Goal: Task Accomplishment & Management: Use online tool/utility

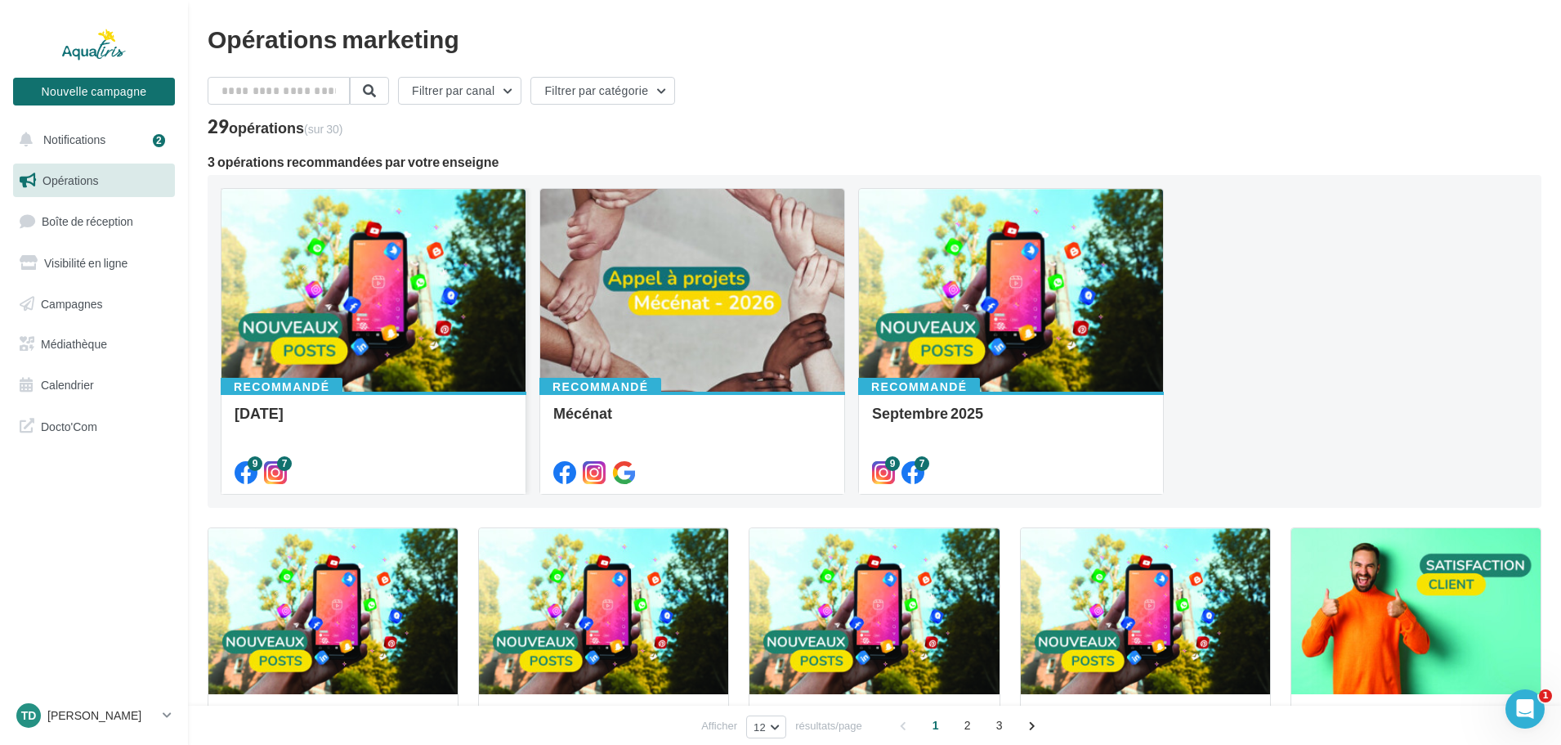
click at [427, 332] on div at bounding box center [373, 291] width 304 height 204
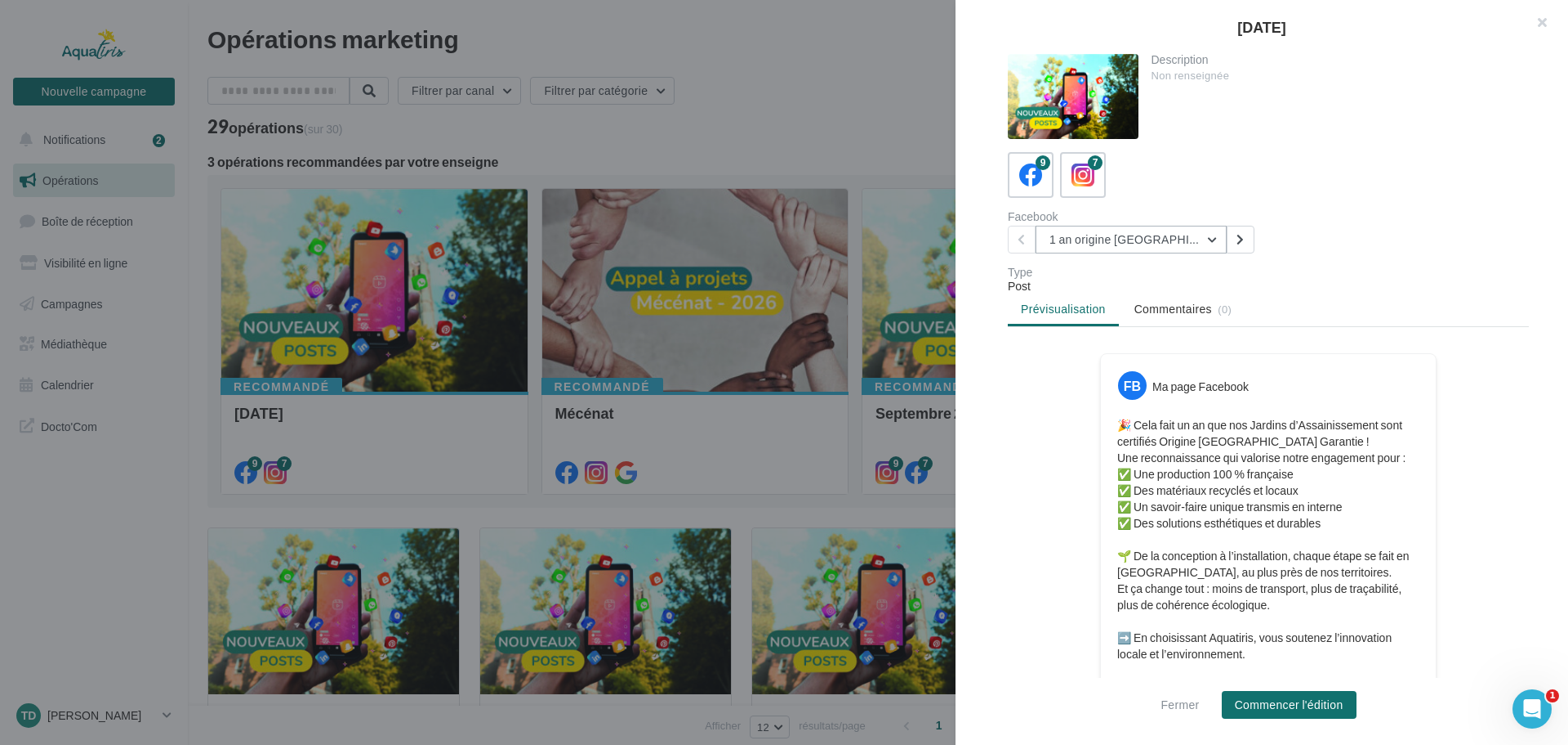
click at [1108, 246] on button "1 an origine [GEOGRAPHIC_DATA]" at bounding box center [1130, 240] width 191 height 28
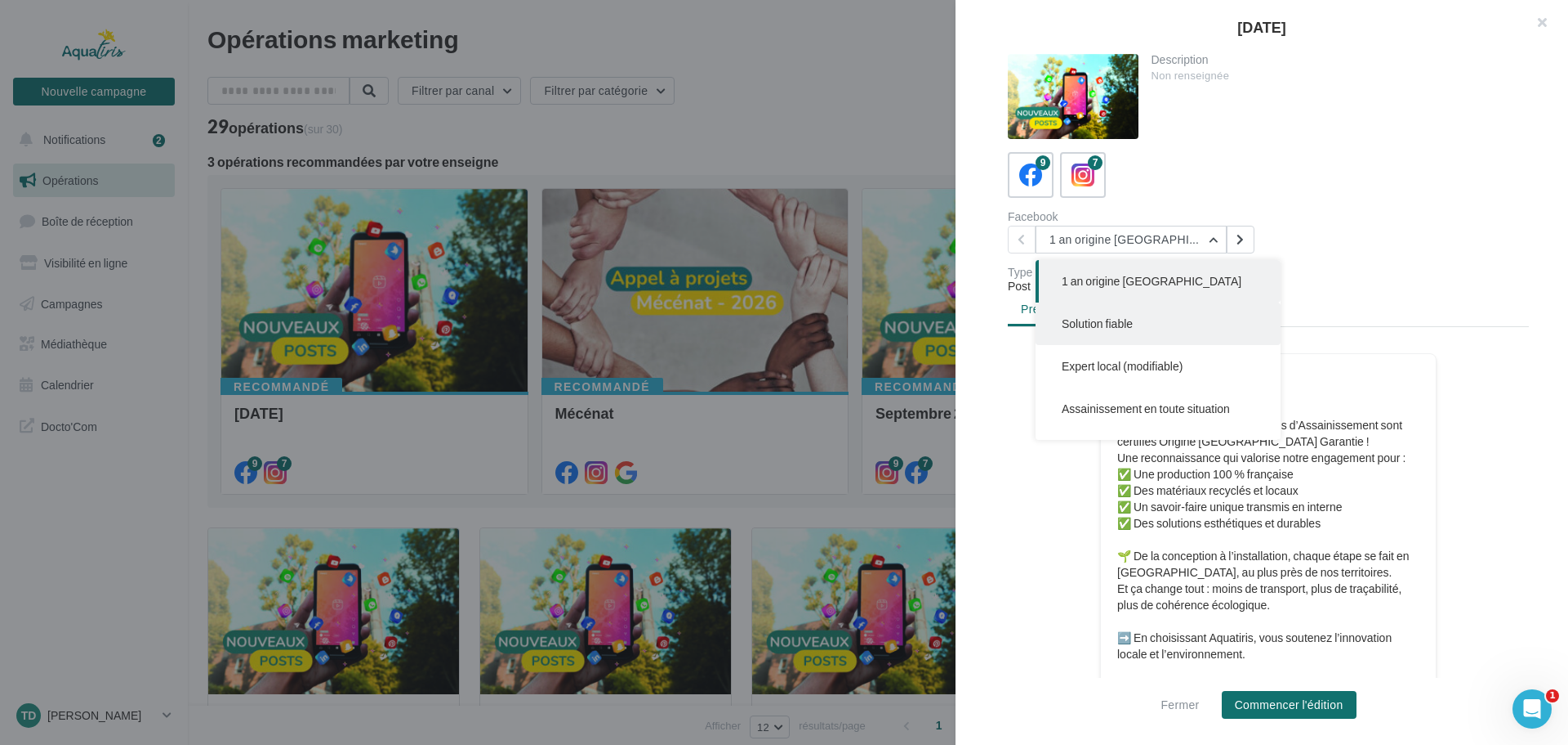
click at [1106, 321] on span "Solution fiable" at bounding box center [1096, 323] width 71 height 14
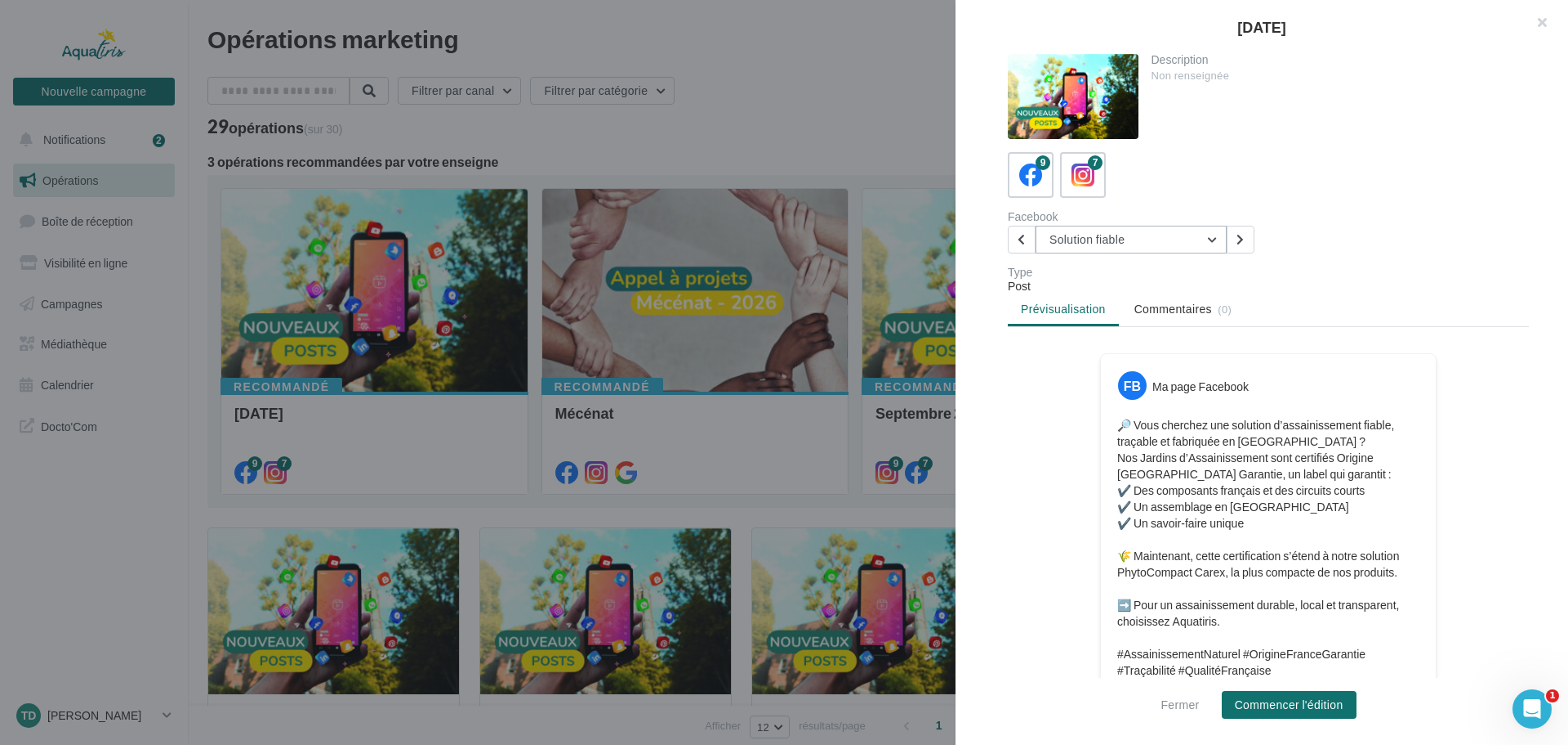
click at [1119, 247] on button "Solution fiable" at bounding box center [1130, 240] width 191 height 28
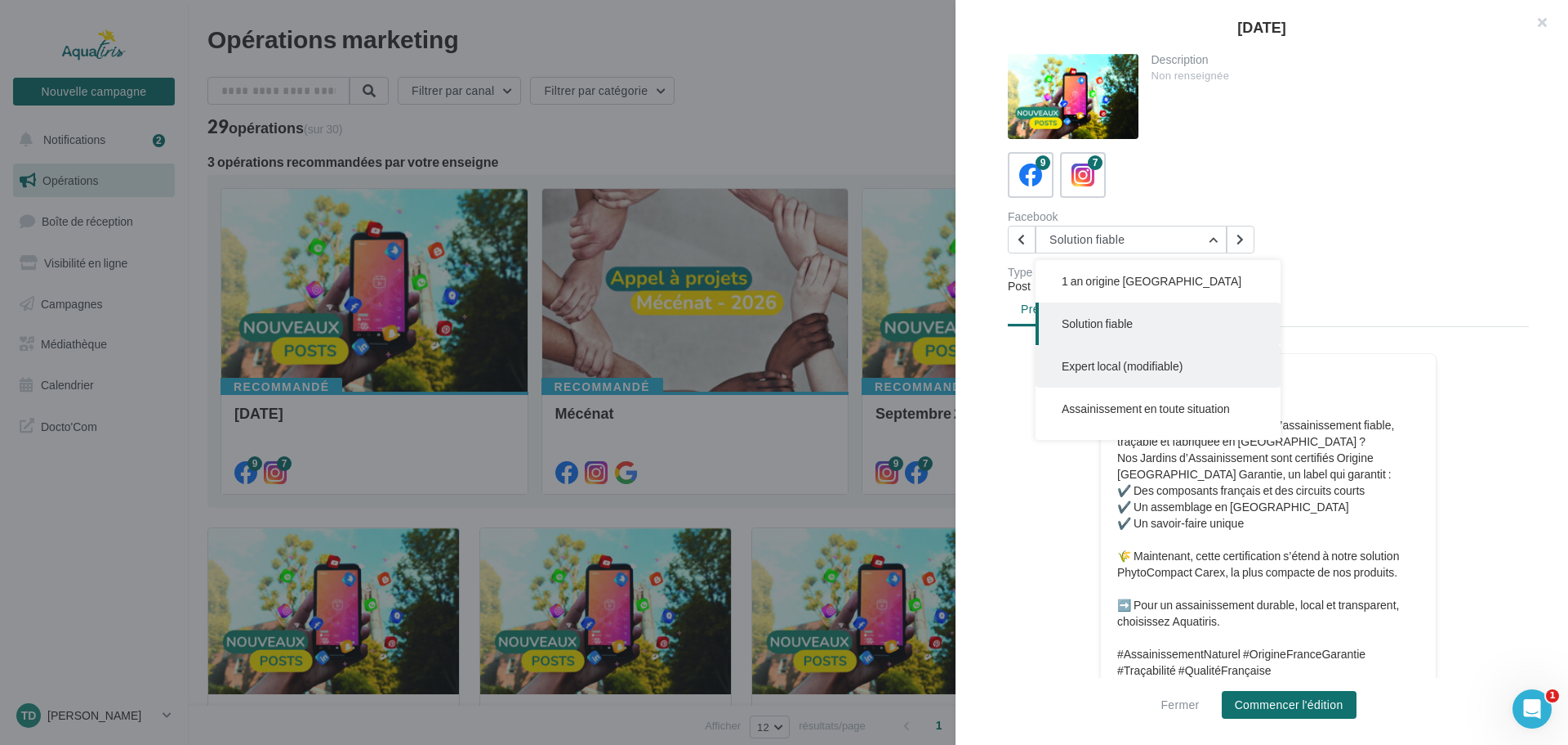
click at [1119, 369] on span "Expert local (modifiable)" at bounding box center [1121, 366] width 121 height 14
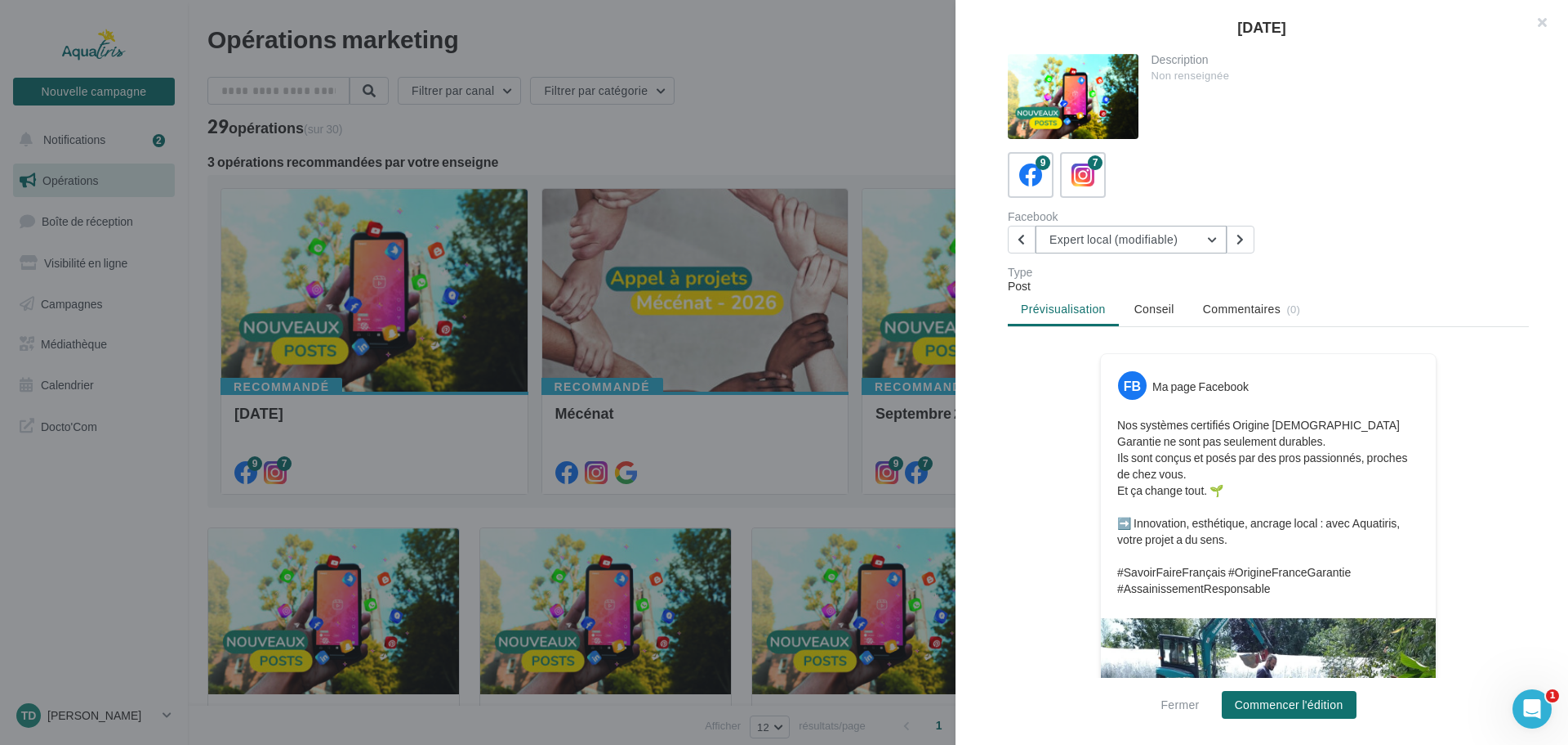
click at [1128, 243] on button "Expert local (modifiable)" at bounding box center [1130, 240] width 191 height 28
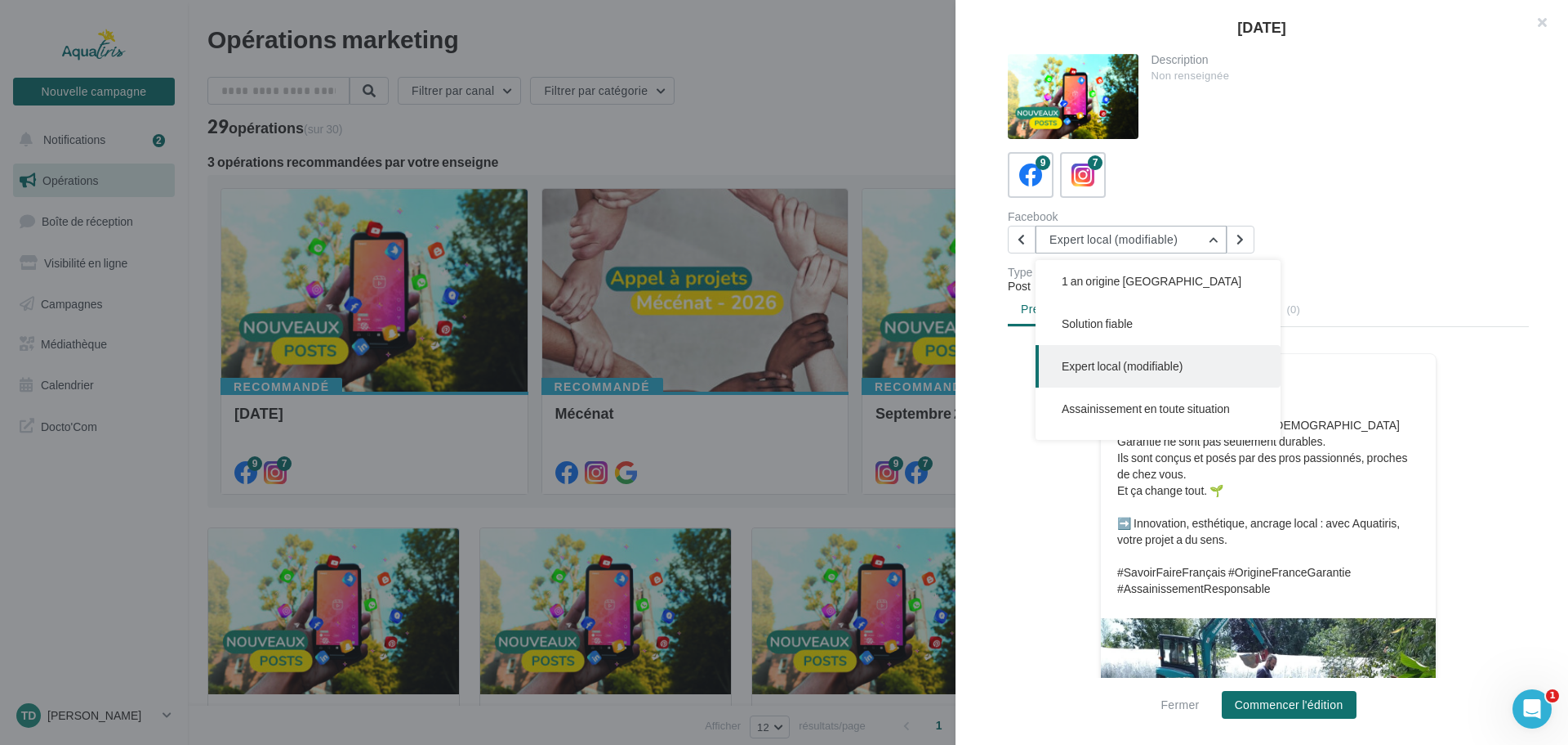
scroll to position [42, 0]
click at [1115, 370] on span "Assainissement en toute situation" at bounding box center [1145, 366] width 168 height 14
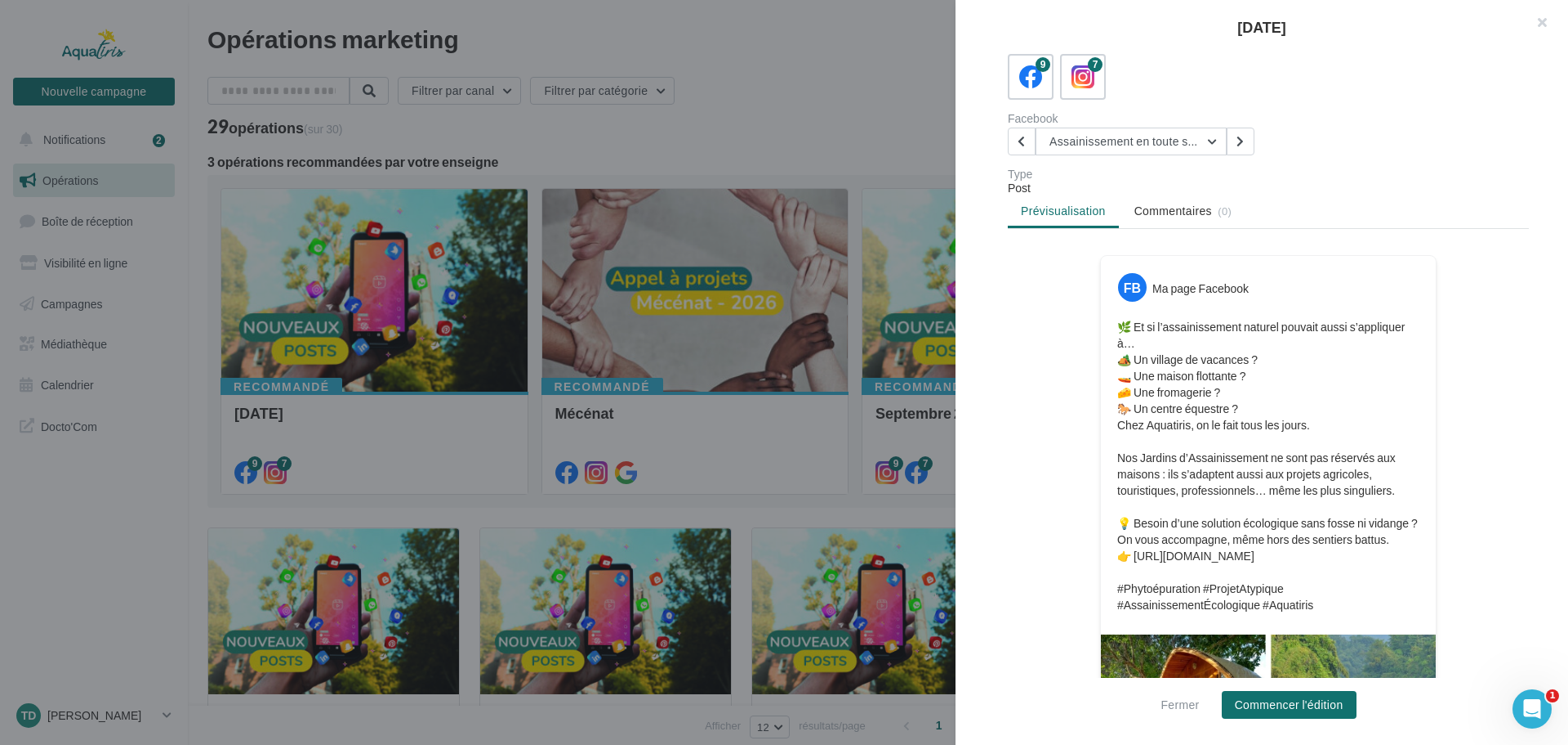
scroll to position [0, 0]
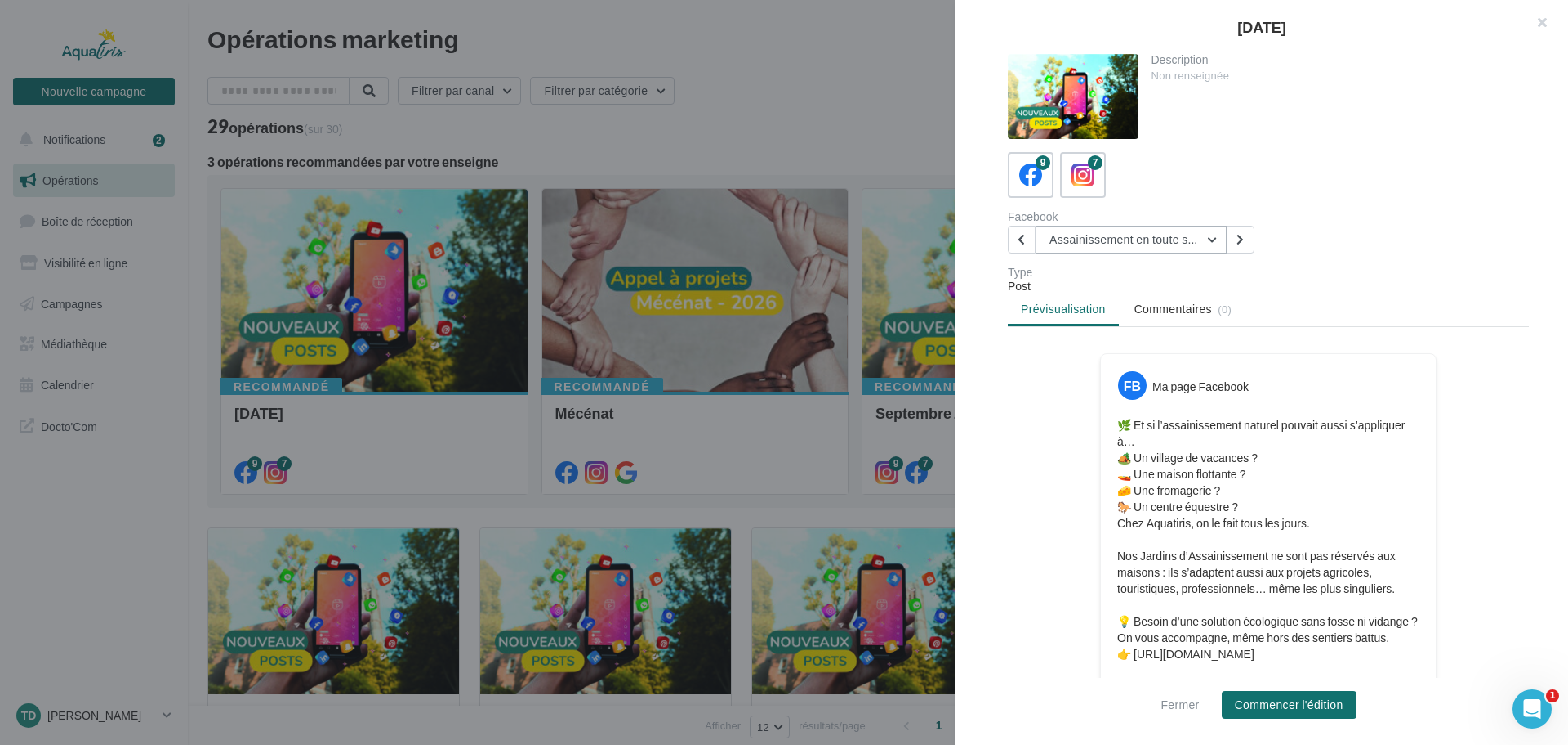
click at [1132, 248] on button "Assainissement en toute situation" at bounding box center [1130, 240] width 191 height 28
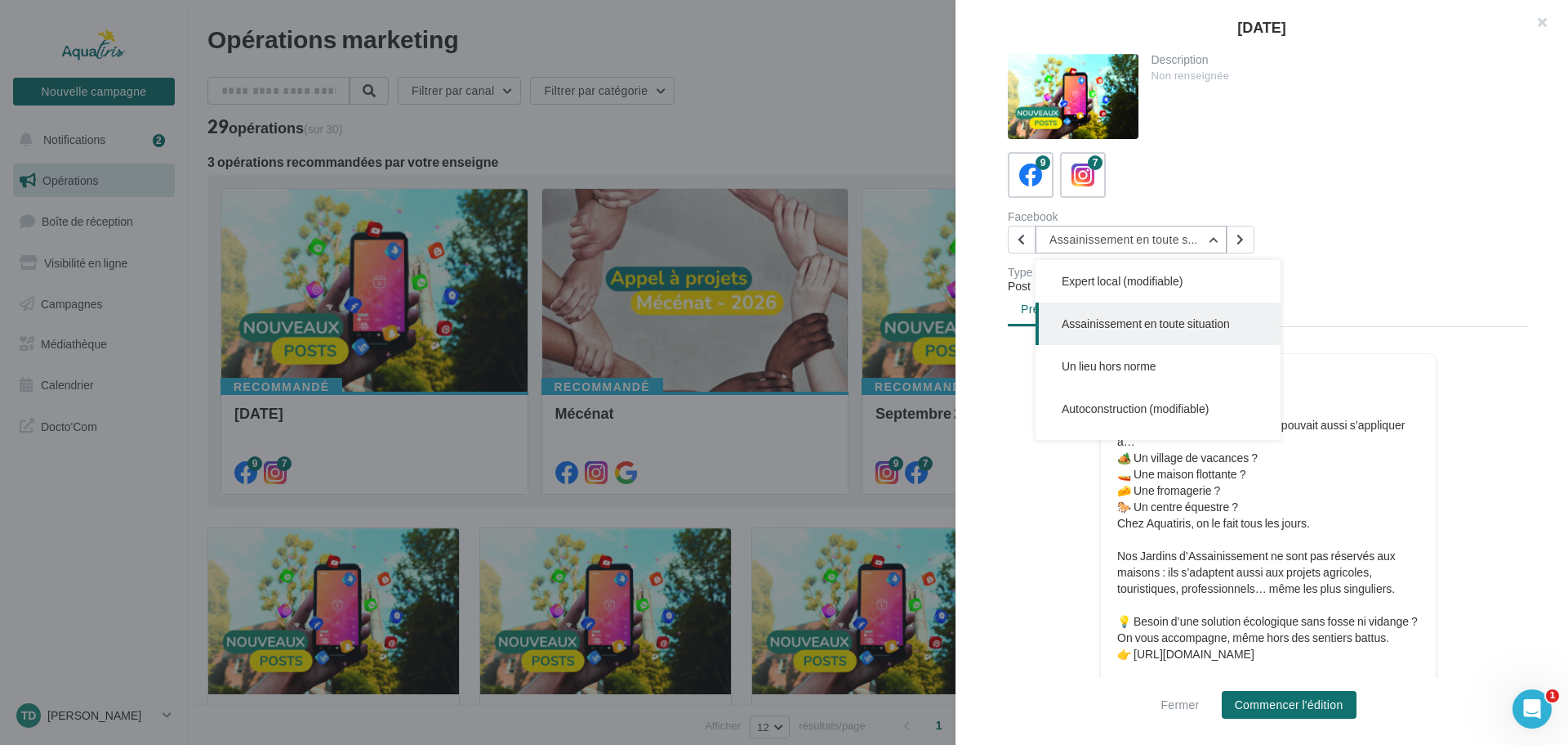
click at [1132, 248] on button "Assainissement en toute situation" at bounding box center [1130, 240] width 191 height 28
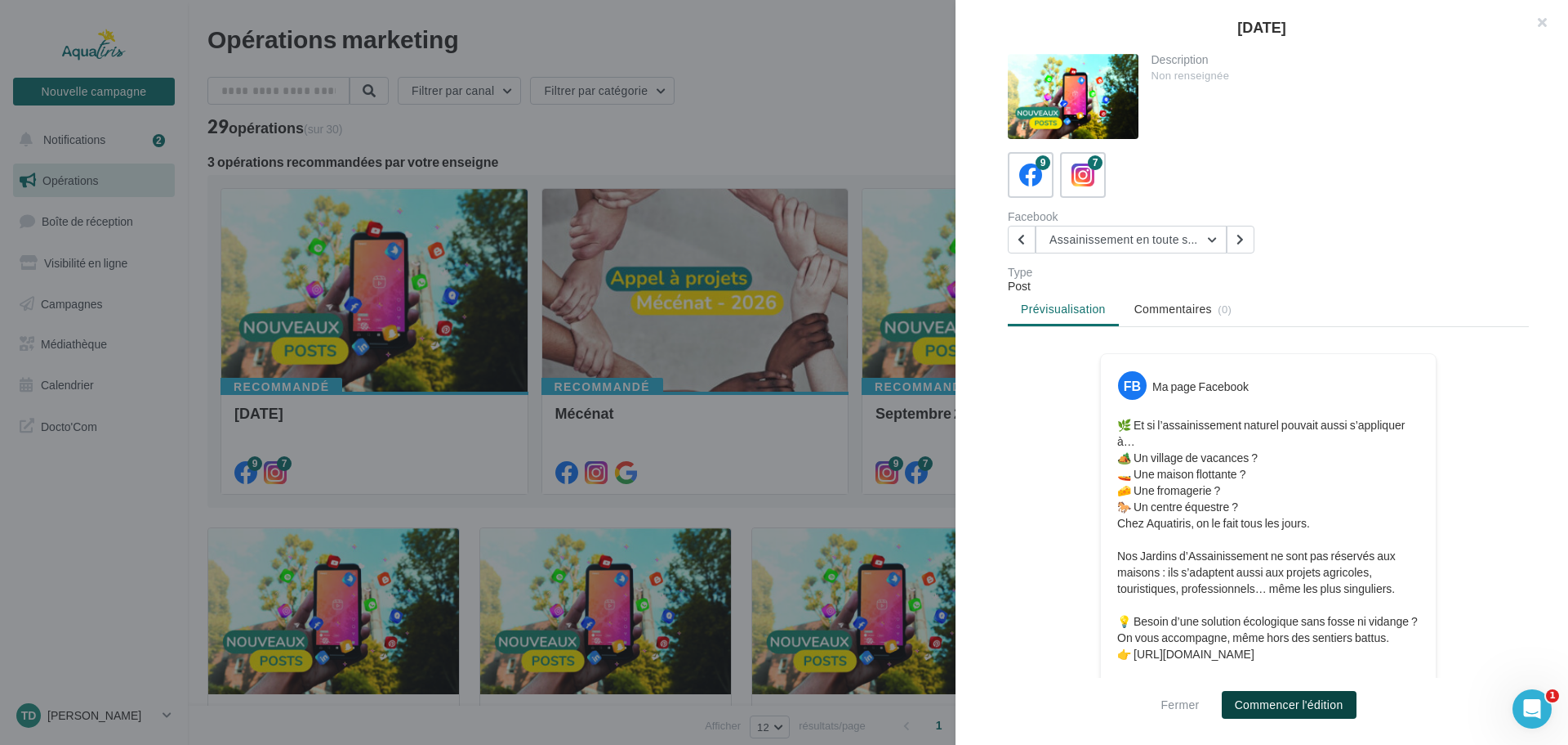
click at [1262, 705] on button "Commencer l'édition" at bounding box center [1289, 705] width 135 height 28
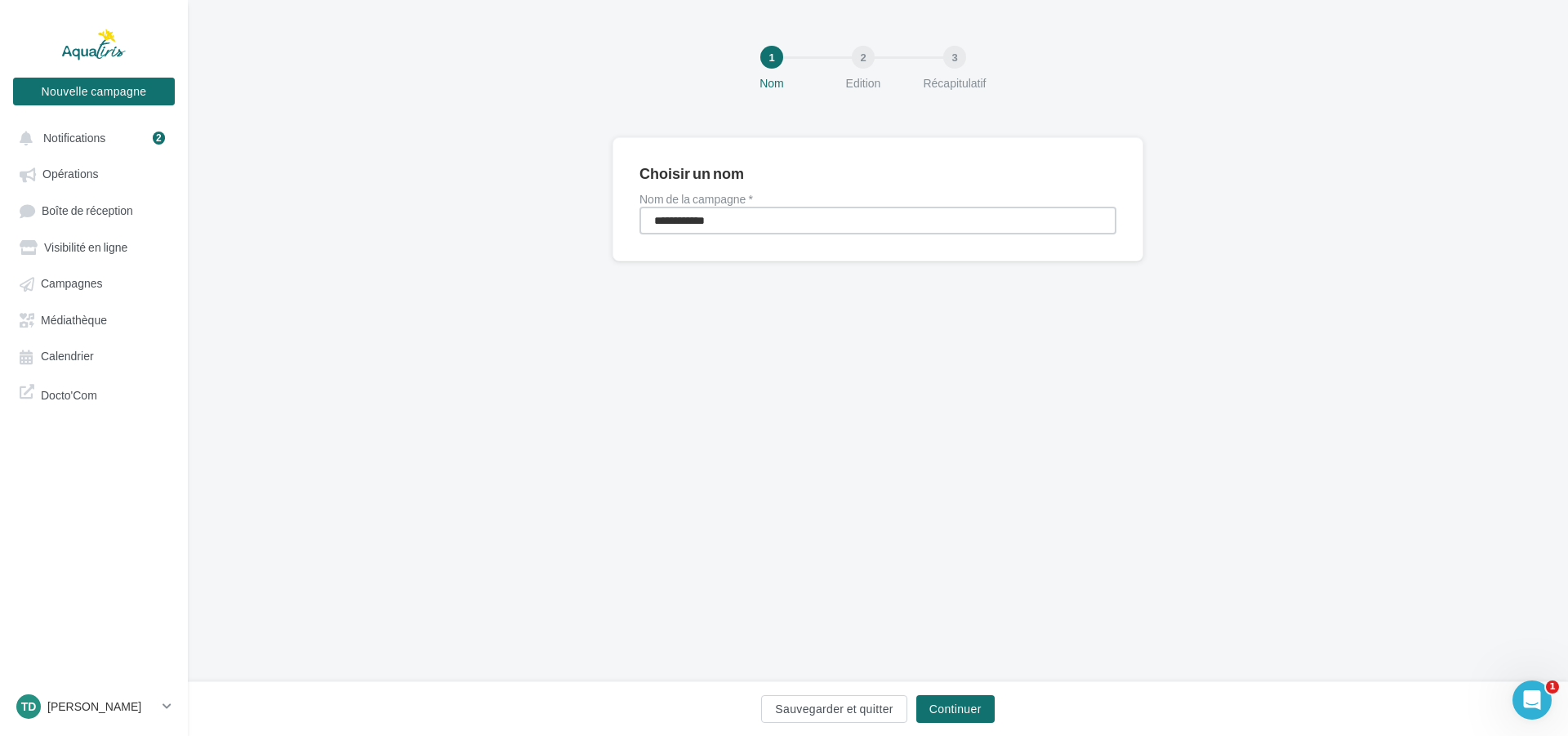
drag, startPoint x: 669, startPoint y: 221, endPoint x: 575, endPoint y: 235, distance: 95.0
click at [575, 233] on div "**********" at bounding box center [877, 225] width 1380 height 177
type input "**********"
click at [954, 710] on button "Continuer" at bounding box center [955, 709] width 78 height 28
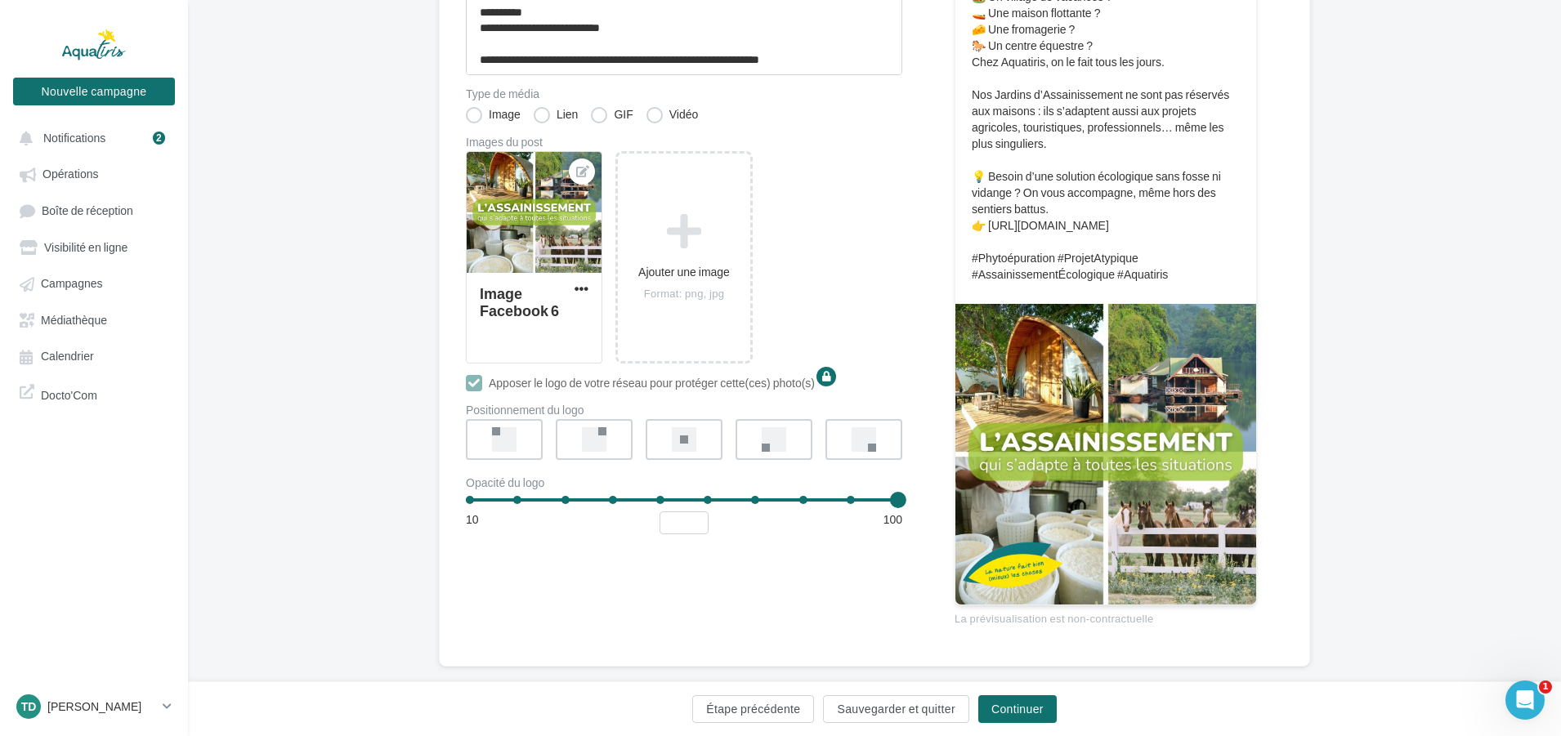
scroll to position [342, 0]
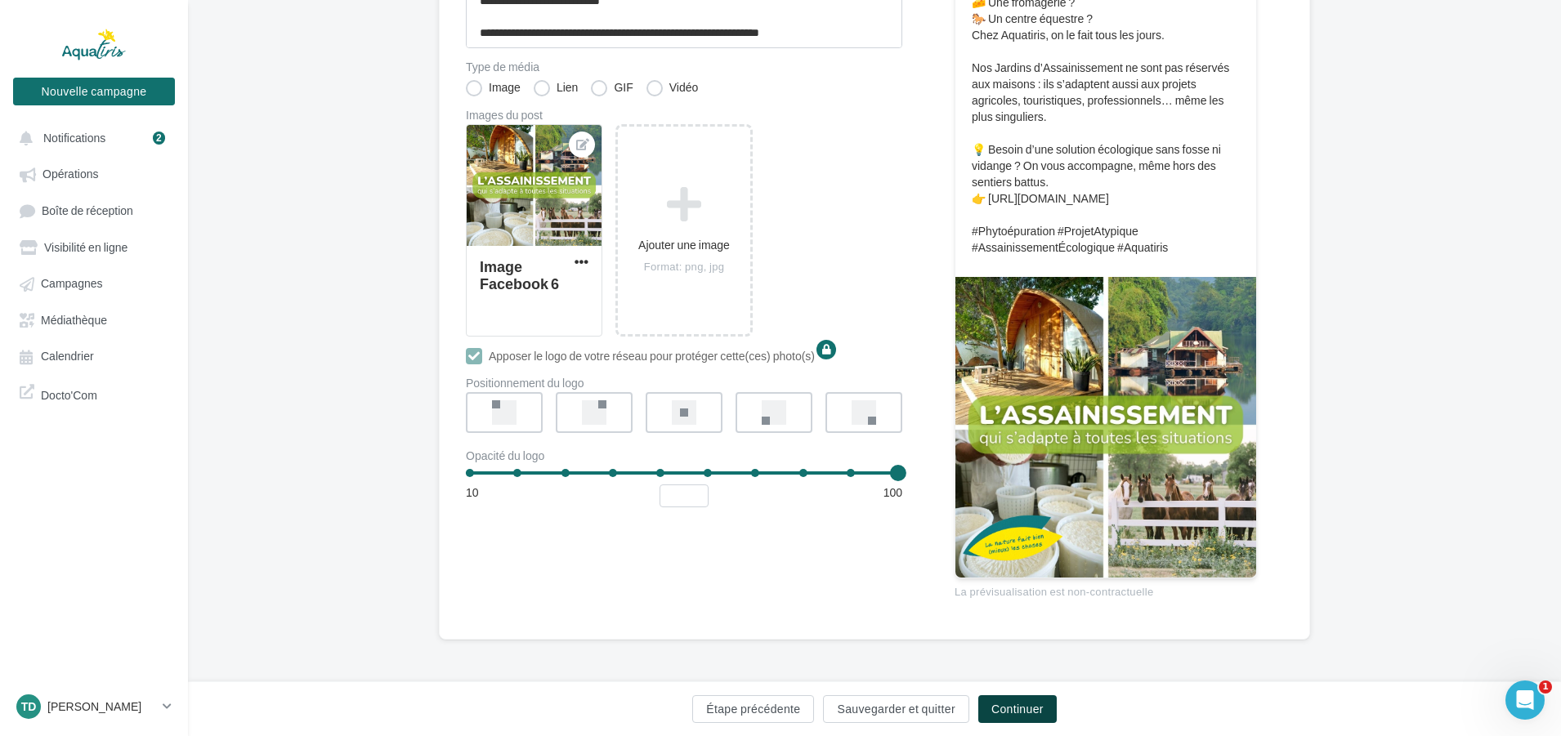
click at [1013, 712] on button "Continuer" at bounding box center [1017, 709] width 78 height 28
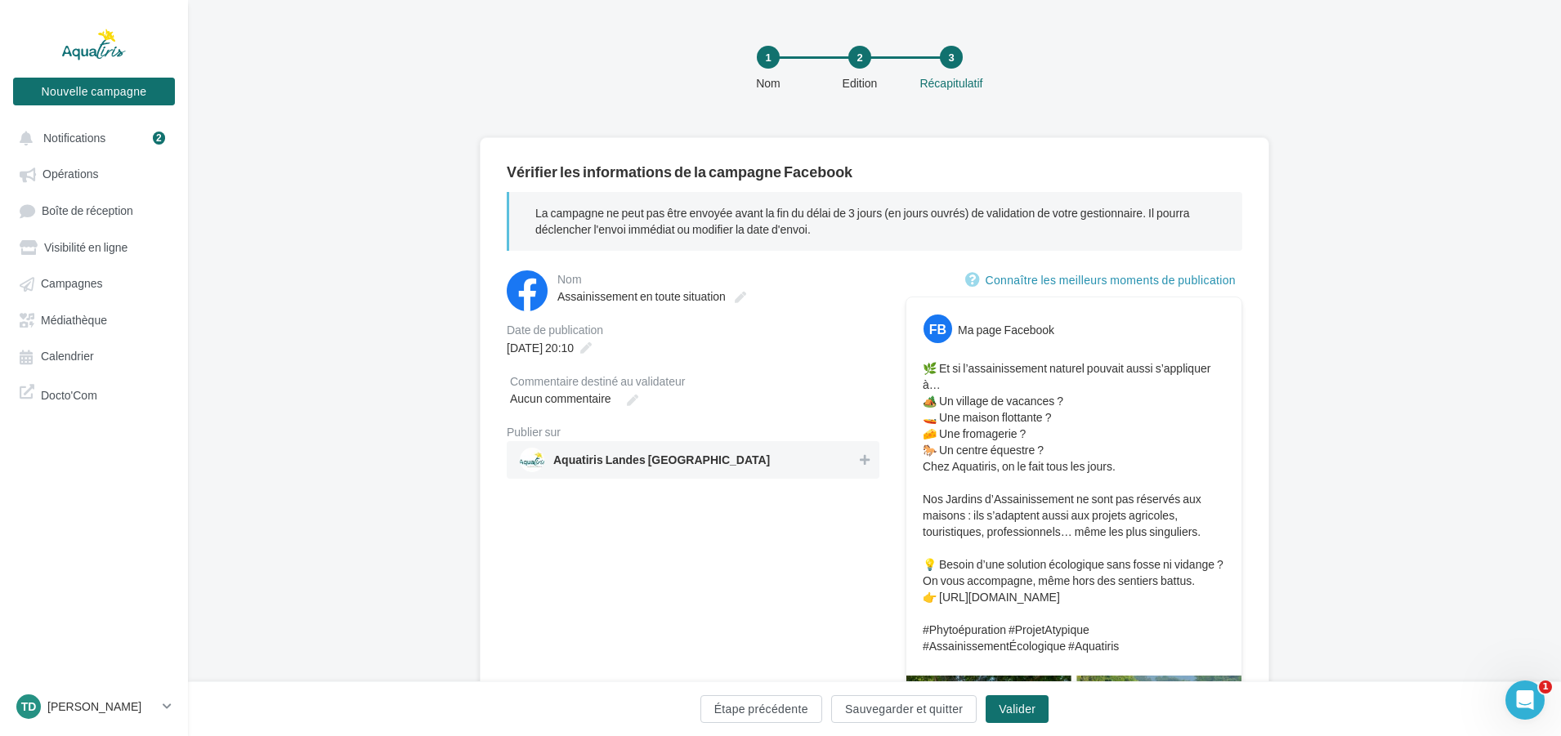
click at [606, 456] on span "Aquatiris Landes Pyrénées Atlantiques" at bounding box center [661, 463] width 217 height 18
click at [592, 347] on icon at bounding box center [585, 347] width 11 height 11
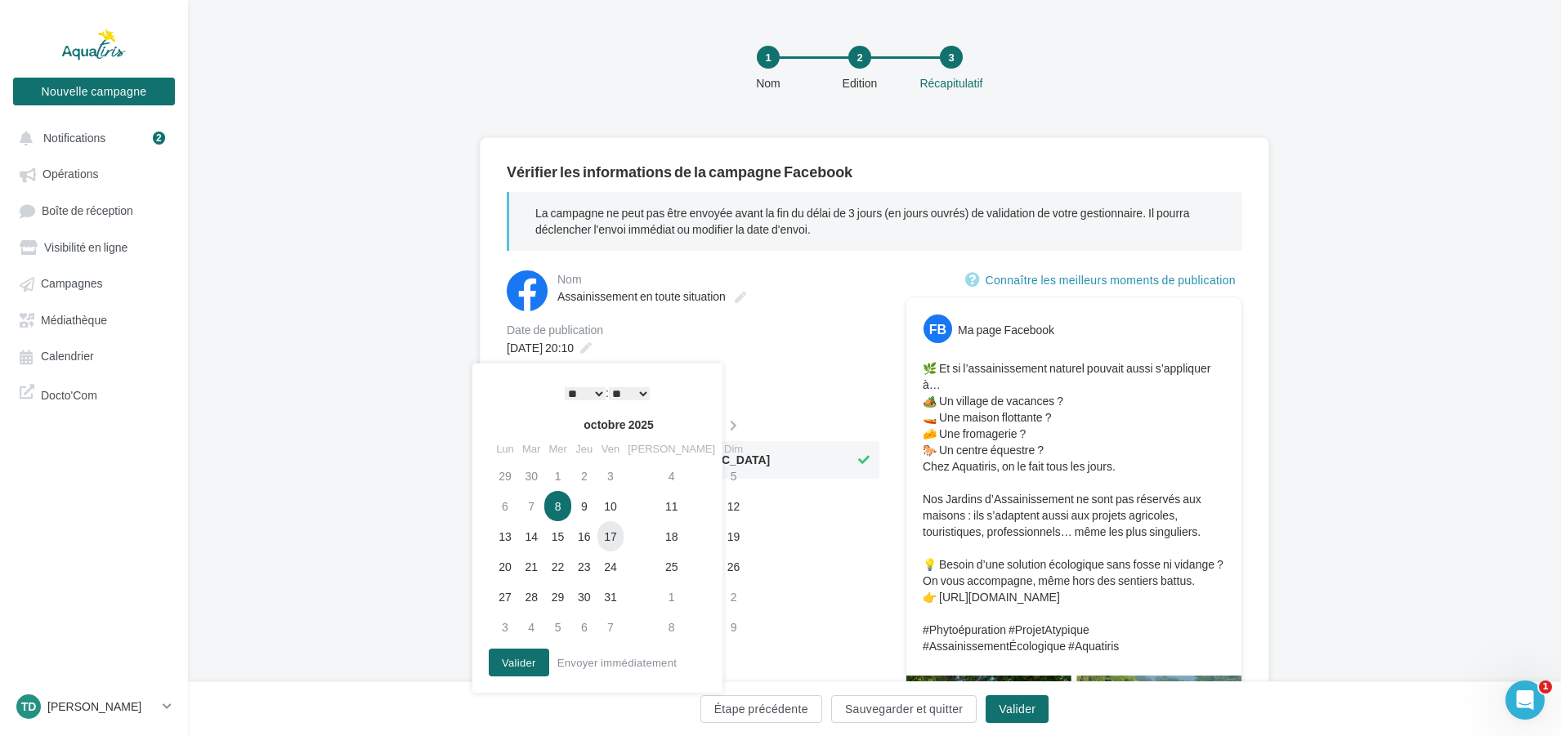
click at [618, 541] on td "17" at bounding box center [610, 536] width 26 height 30
click at [582, 392] on select "* * * * * * * * * * ** ** ** ** ** ** ** ** ** ** ** ** ** **" at bounding box center [585, 393] width 41 height 13
click at [1165, 278] on link "Connaître les meilleurs moments de publication" at bounding box center [1103, 281] width 277 height 20
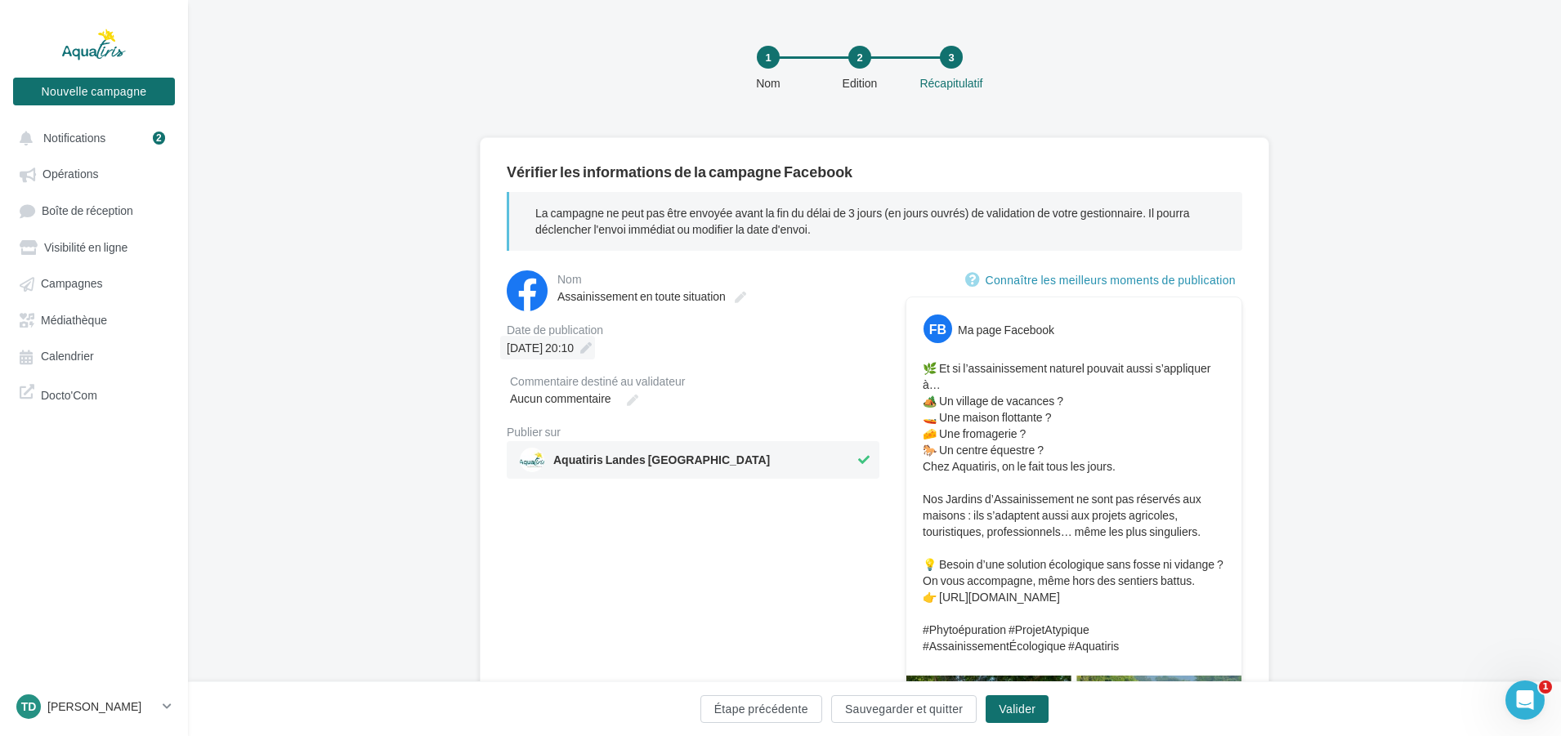
click at [595, 340] on div "17/10/2025 à 20:10" at bounding box center [547, 348] width 95 height 24
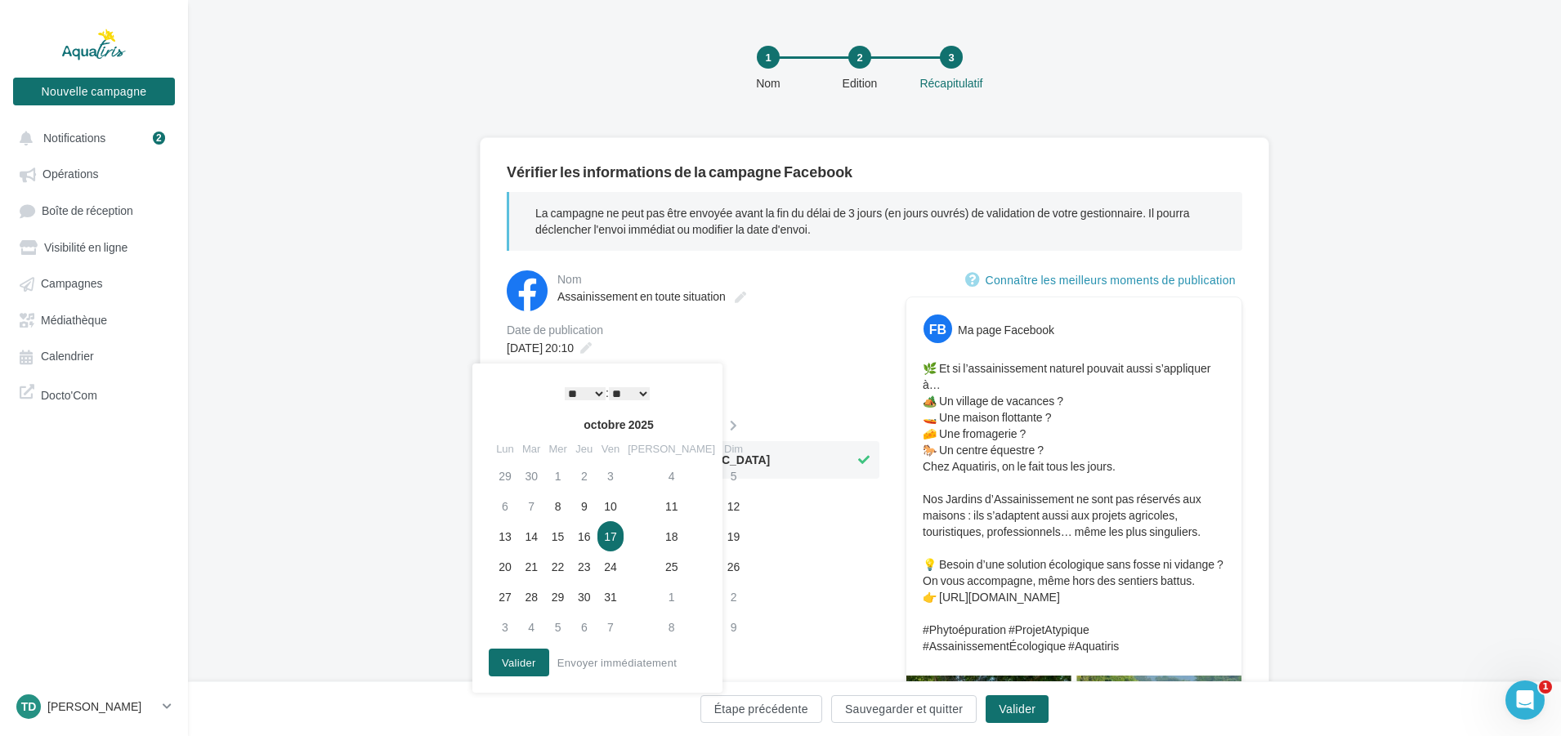
click at [592, 393] on select "* * * * * * * * * * ** ** ** ** ** ** ** ** ** ** ** ** ** **" at bounding box center [585, 393] width 41 height 13
click at [513, 672] on button "Valider" at bounding box center [519, 663] width 60 height 28
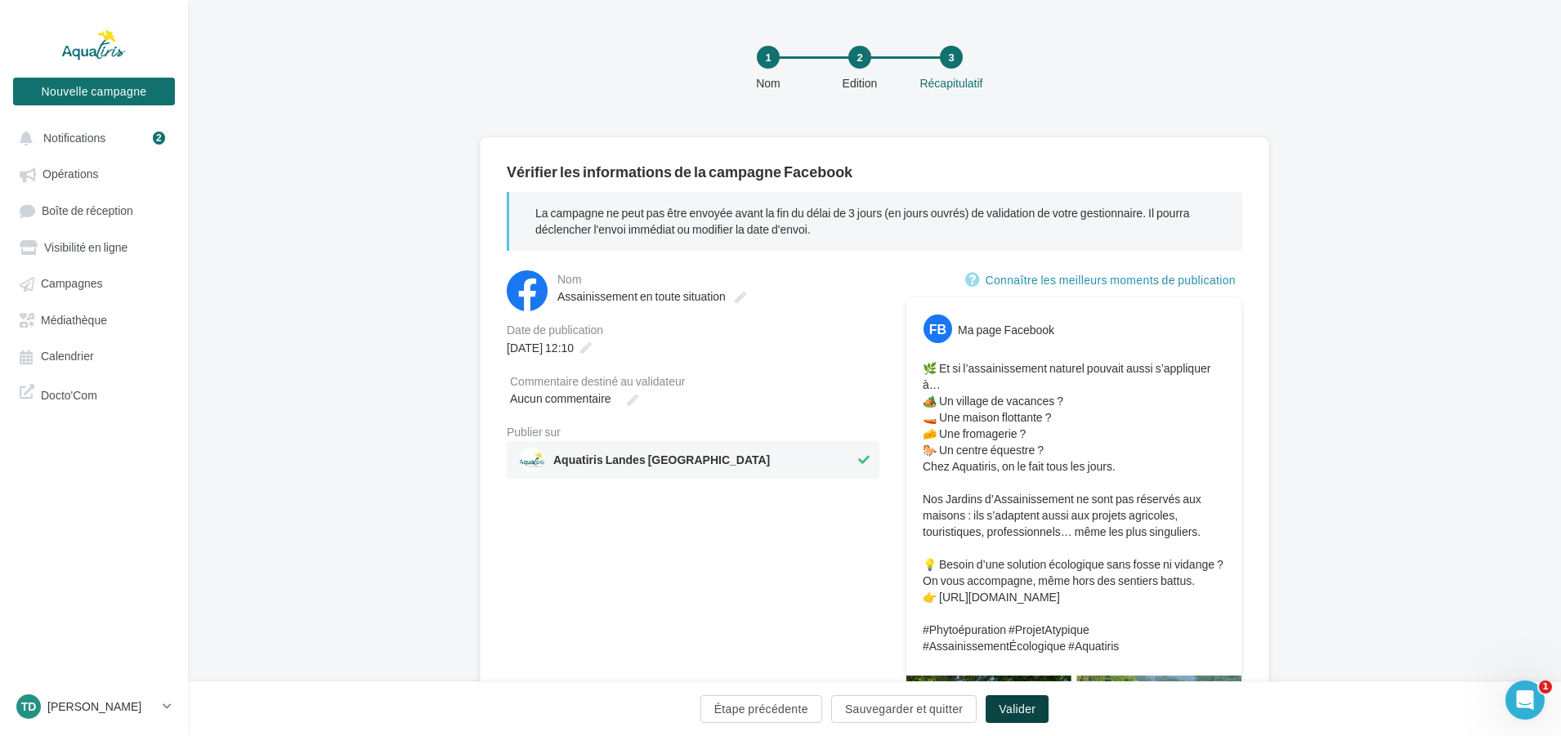
click at [1016, 703] on button "Valider" at bounding box center [1017, 709] width 63 height 28
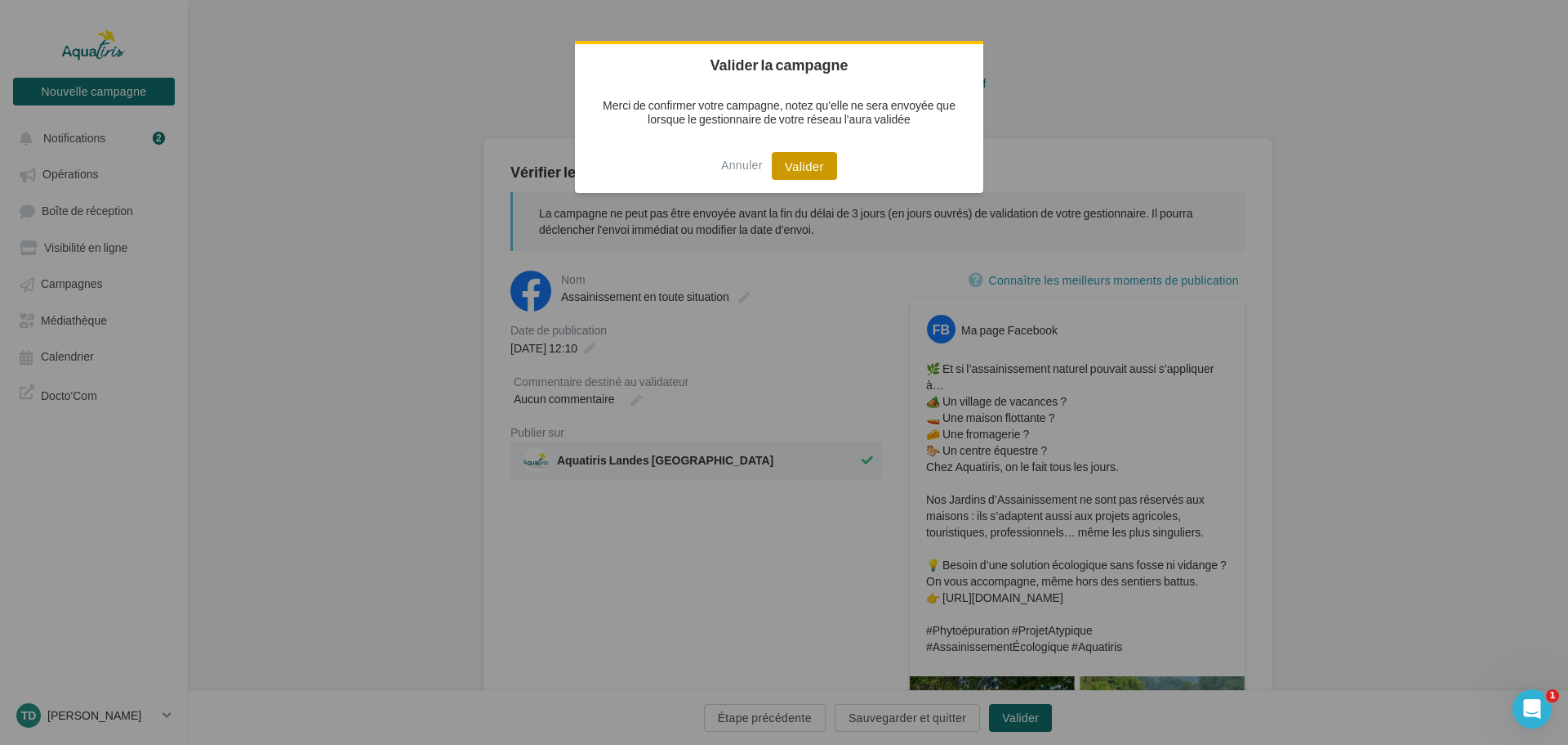
click at [796, 166] on button "Valider" at bounding box center [803, 166] width 65 height 28
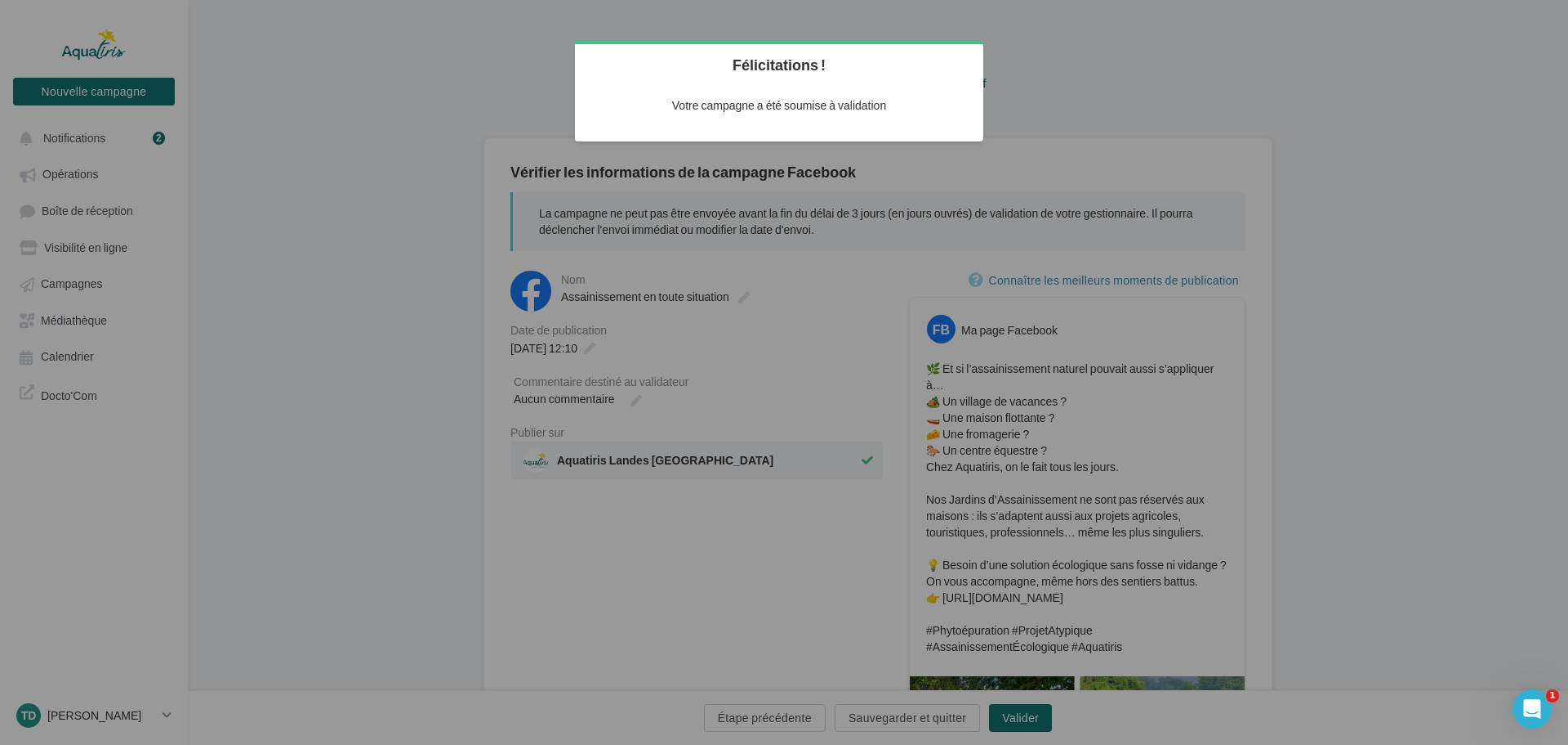
click at [1077, 56] on div at bounding box center [784, 372] width 1568 height 745
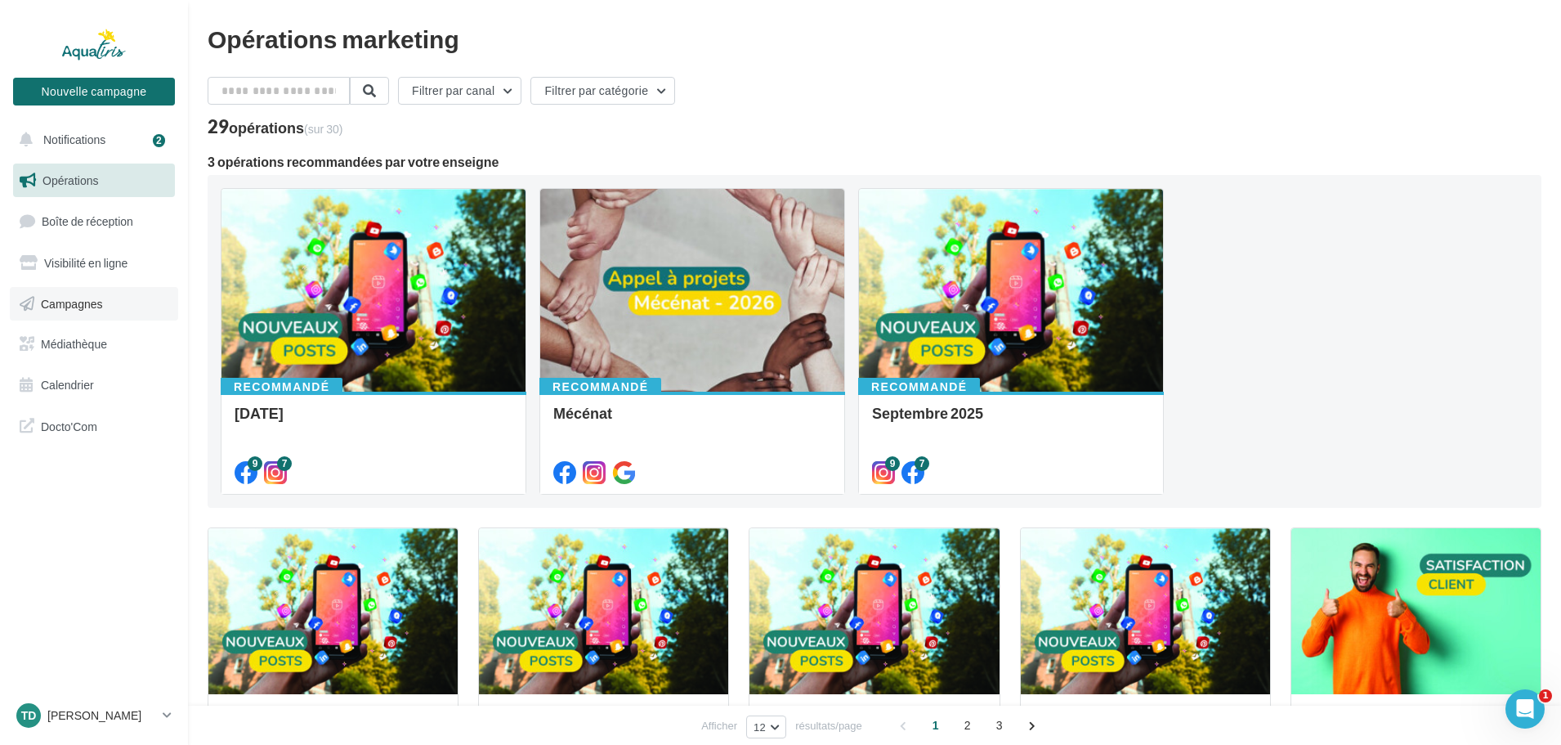
click at [57, 306] on span "Campagnes" at bounding box center [72, 303] width 62 height 14
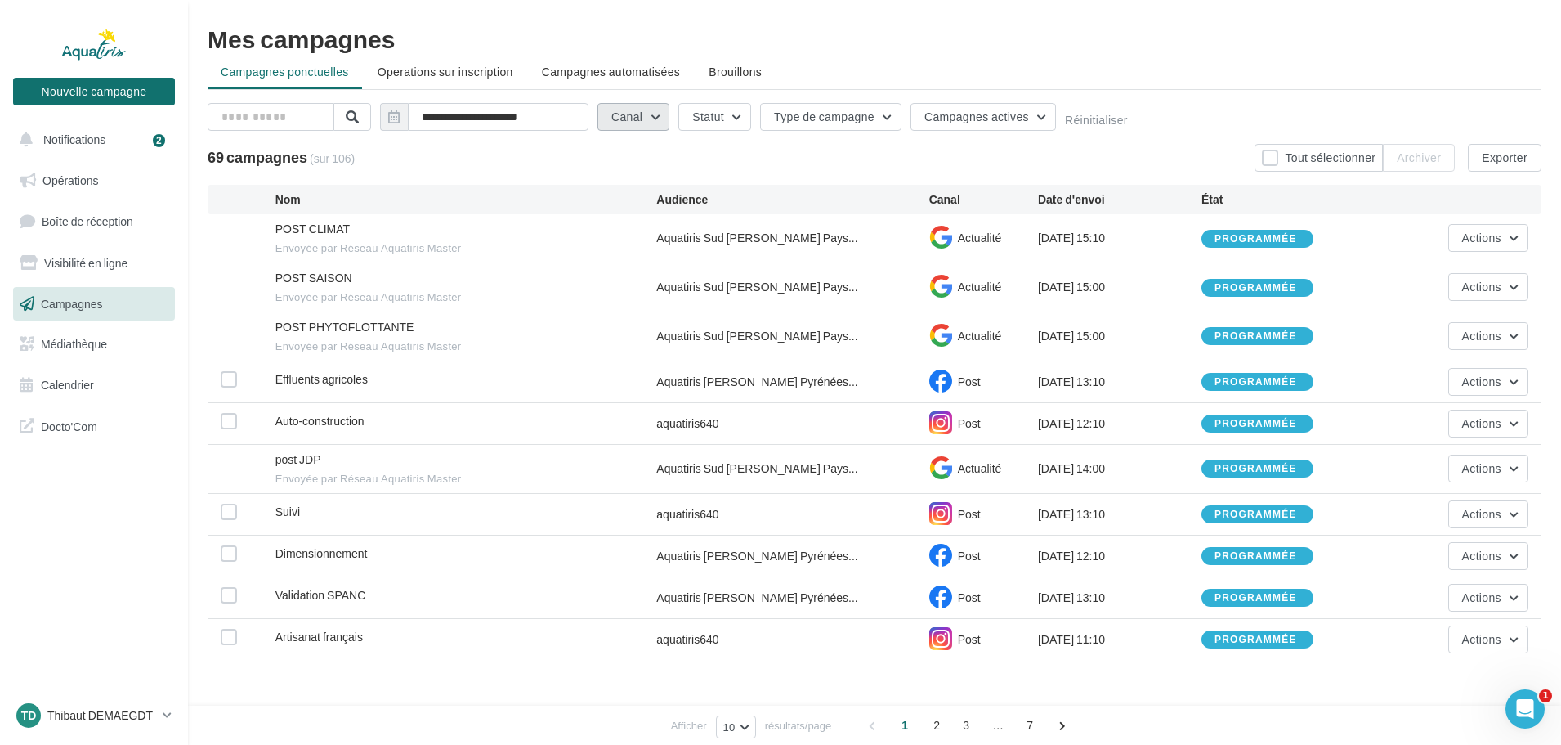
click at [622, 121] on button "Canal" at bounding box center [633, 117] width 72 height 28
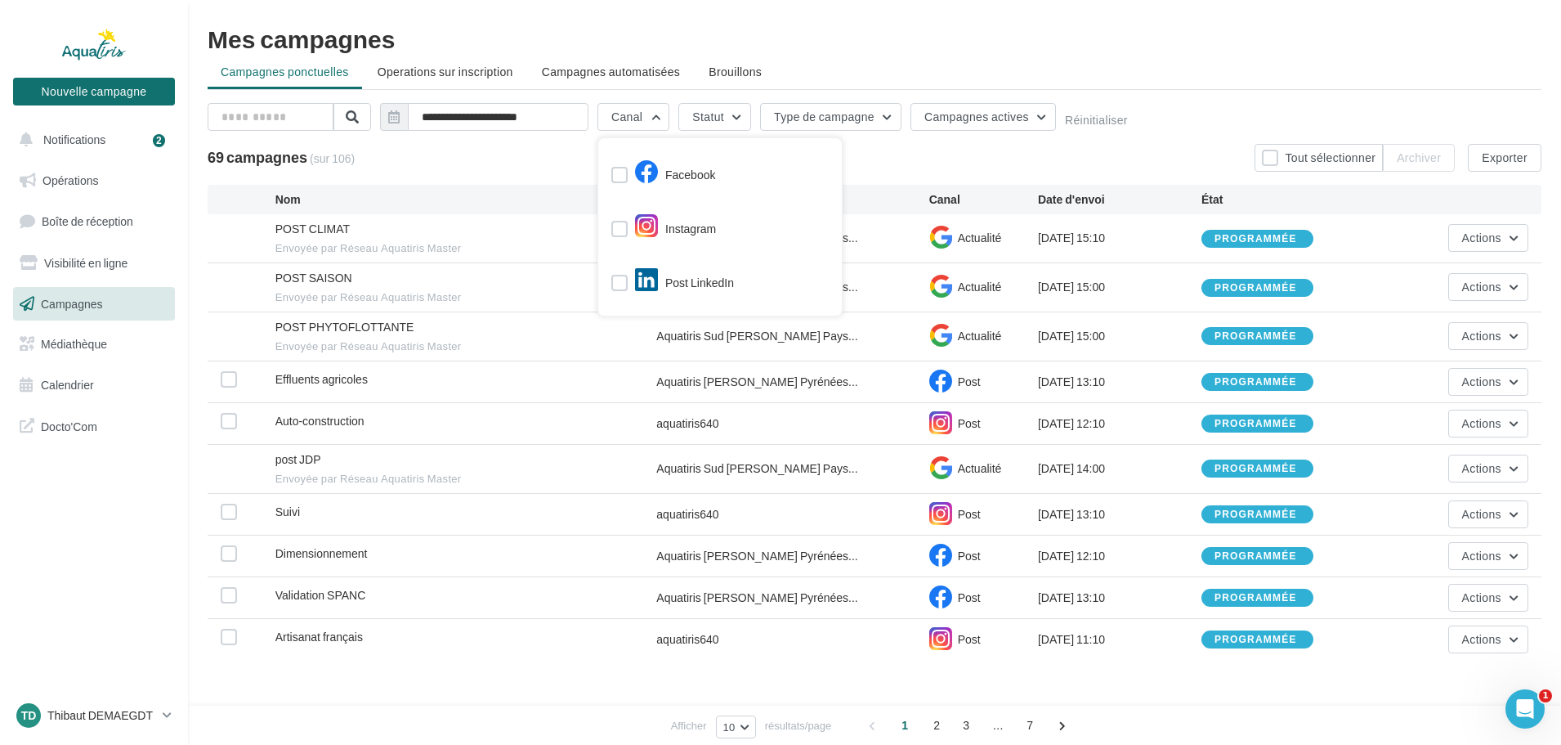
click at [628, 167] on div "Facebook" at bounding box center [663, 177] width 104 height 29
click at [618, 169] on label at bounding box center [619, 175] width 16 height 16
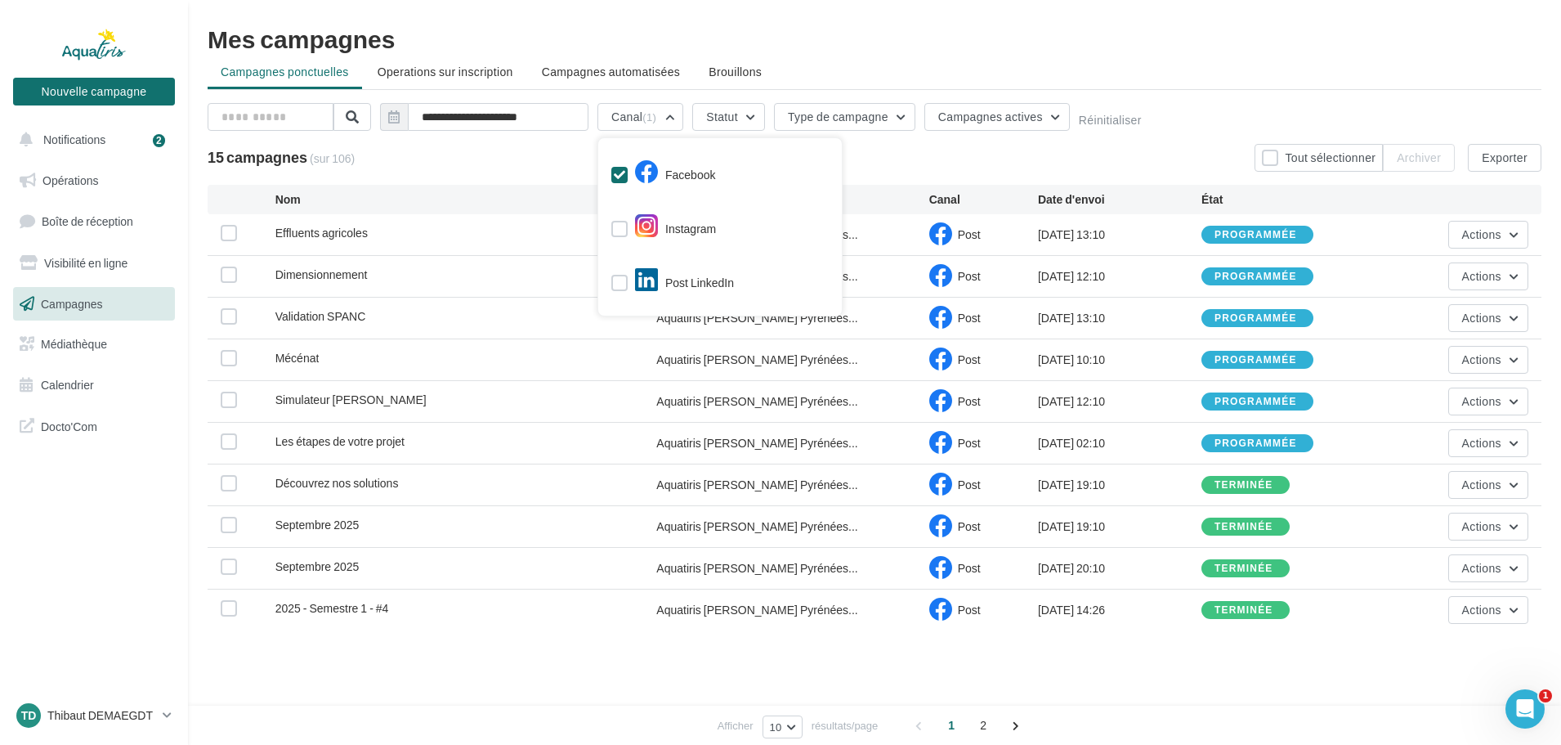
click at [830, 49] on div "**********" at bounding box center [875, 351] width 1334 height 650
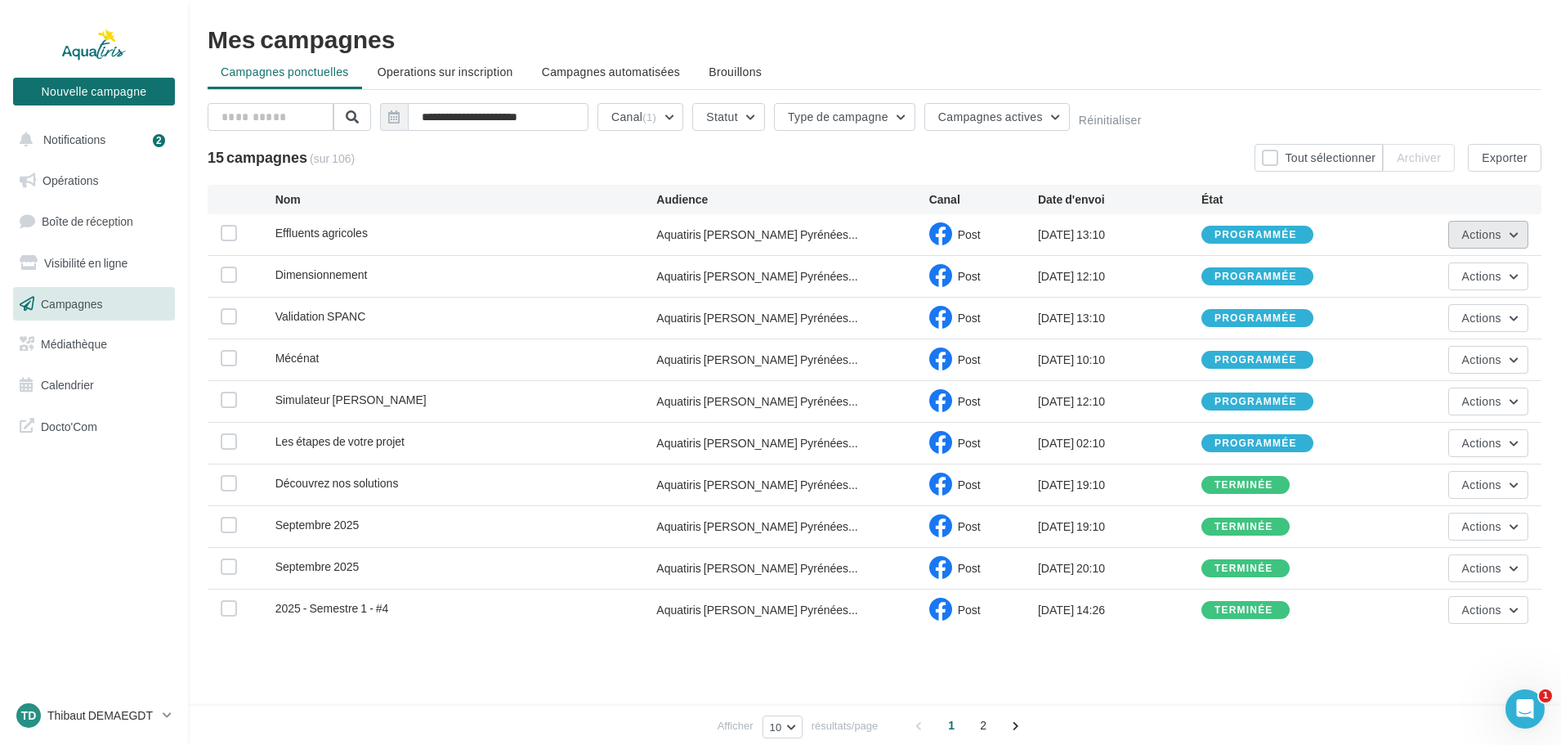
click at [1498, 239] on span "Actions" at bounding box center [1481, 234] width 39 height 14
click at [1007, 154] on div "15 campagnes (sur 106) Tout sélectionner Archiver Exporter" at bounding box center [875, 158] width 1334 height 28
click at [632, 118] on button "Canal (1)" at bounding box center [640, 117] width 86 height 28
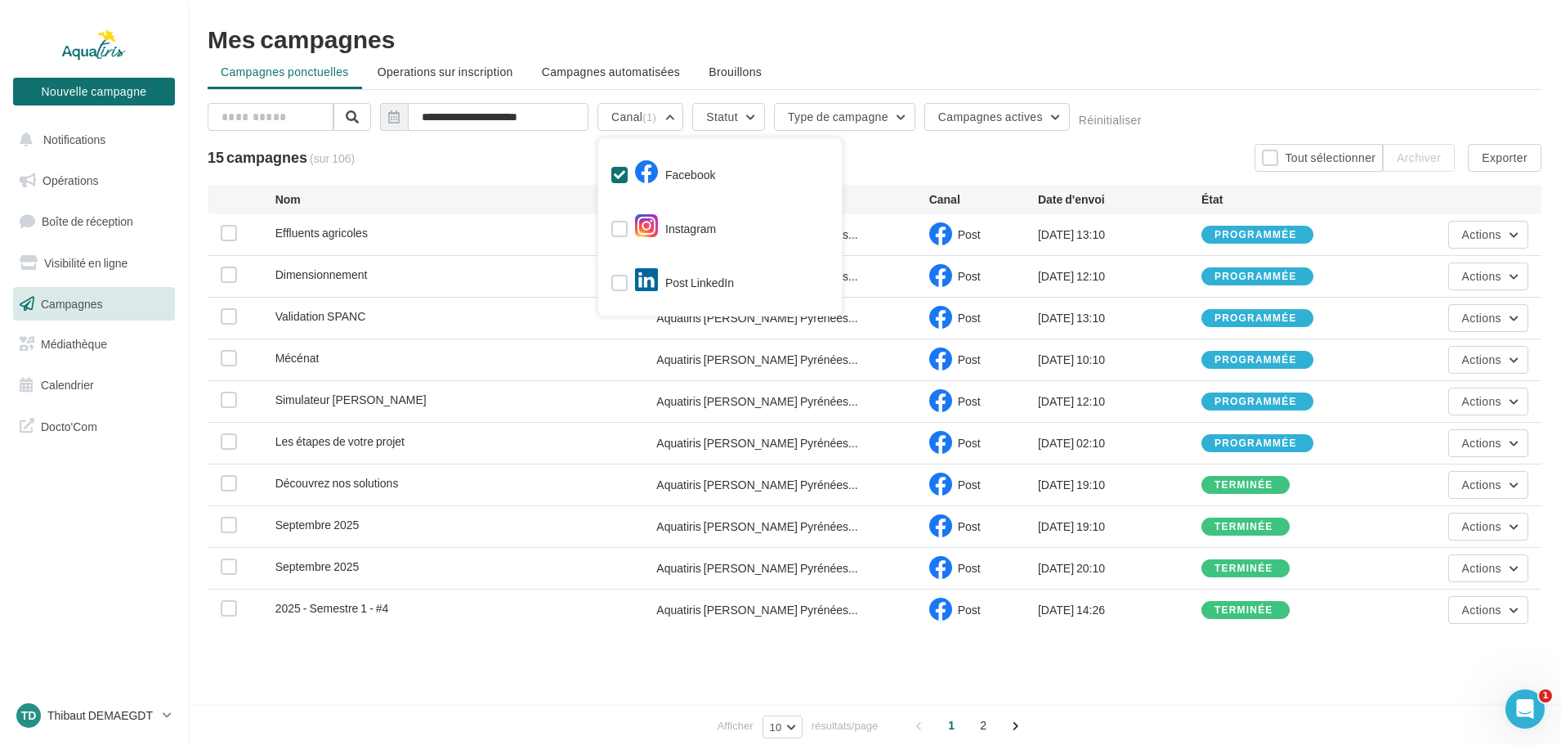
click at [617, 182] on label at bounding box center [619, 175] width 16 height 16
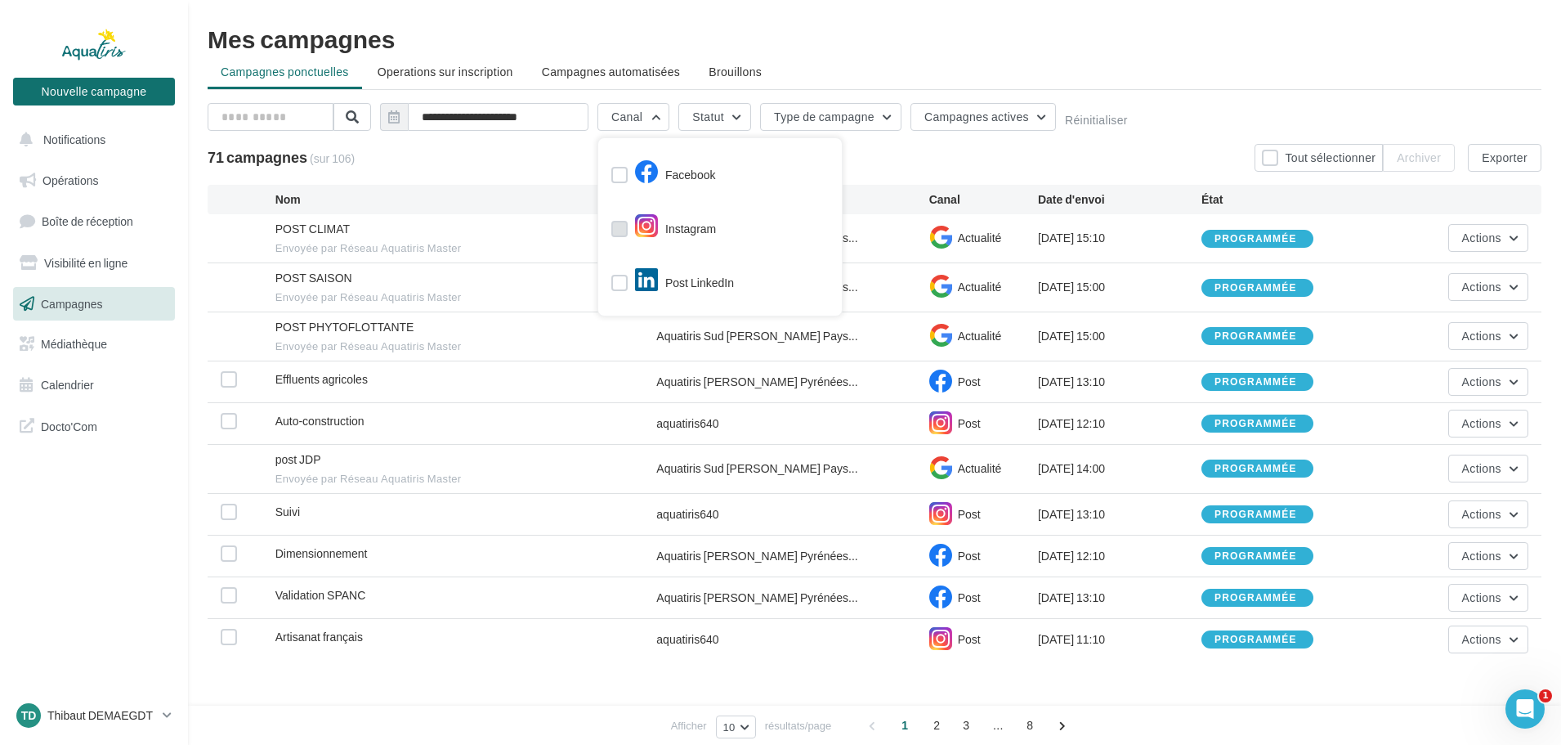
click at [620, 235] on label at bounding box center [619, 229] width 16 height 16
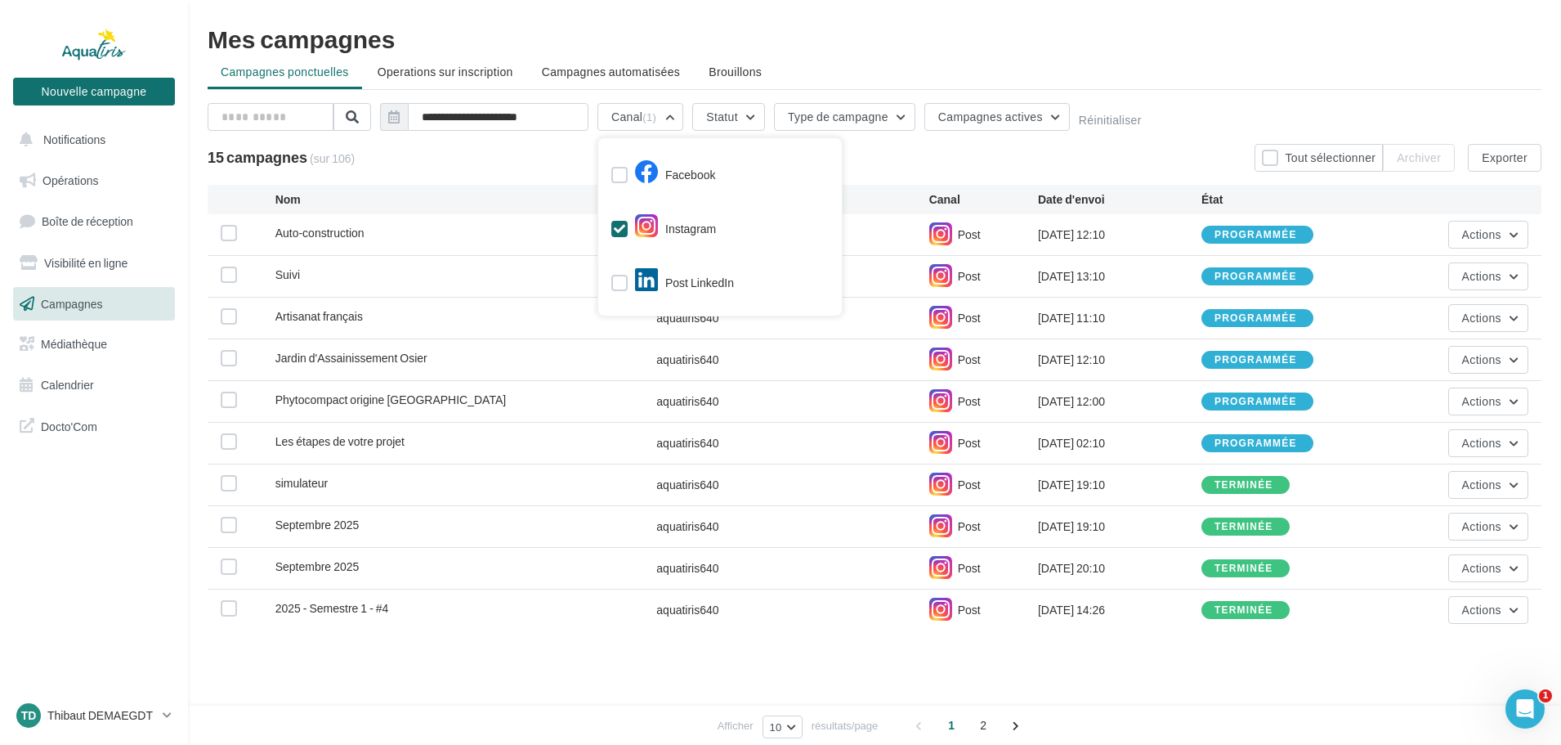
click at [894, 148] on div "15 campagnes (sur 106) Tout sélectionner Archiver Exporter" at bounding box center [875, 158] width 1334 height 28
click at [78, 180] on span "Opérations" at bounding box center [70, 180] width 56 height 14
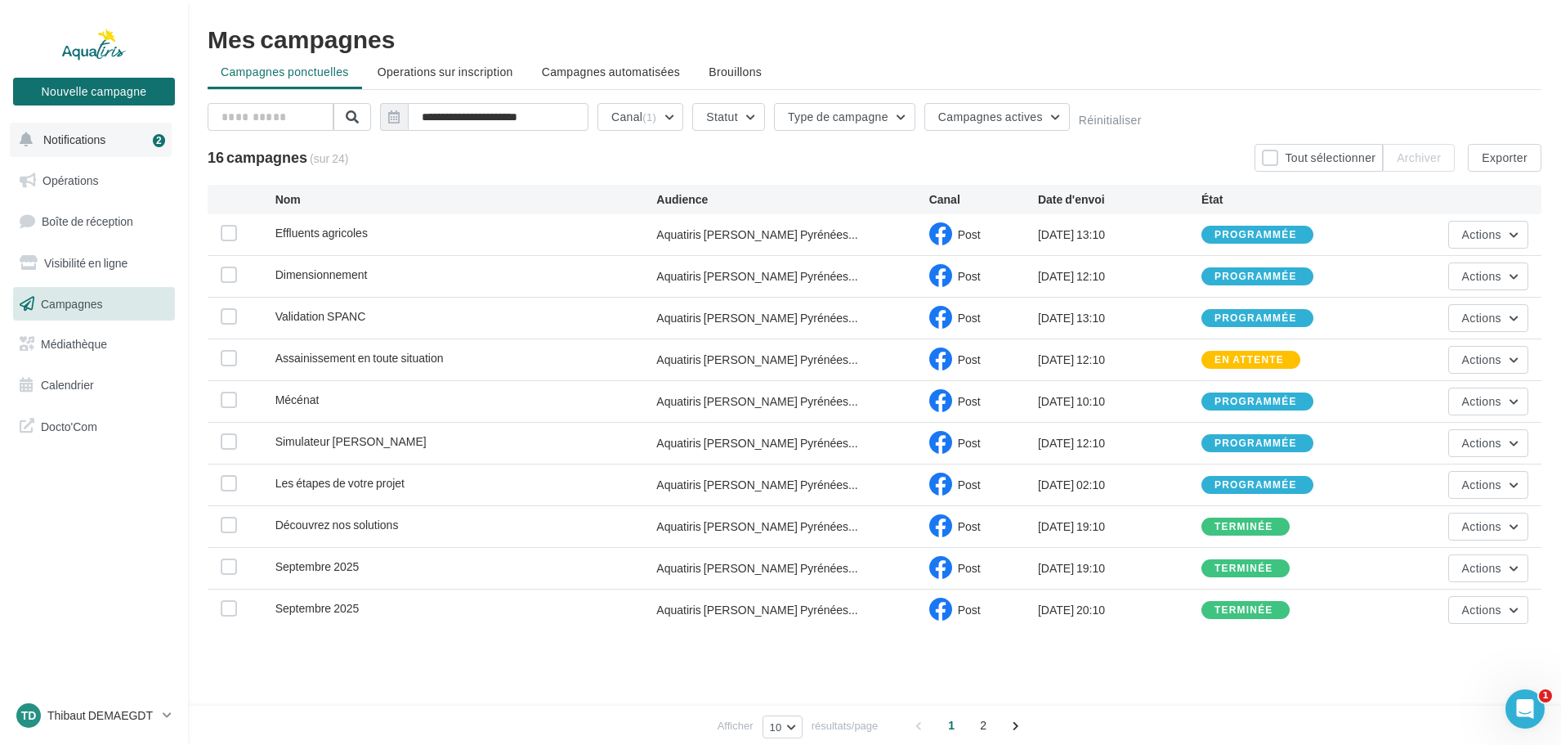
click at [74, 143] on span "Notifications" at bounding box center [74, 139] width 62 height 14
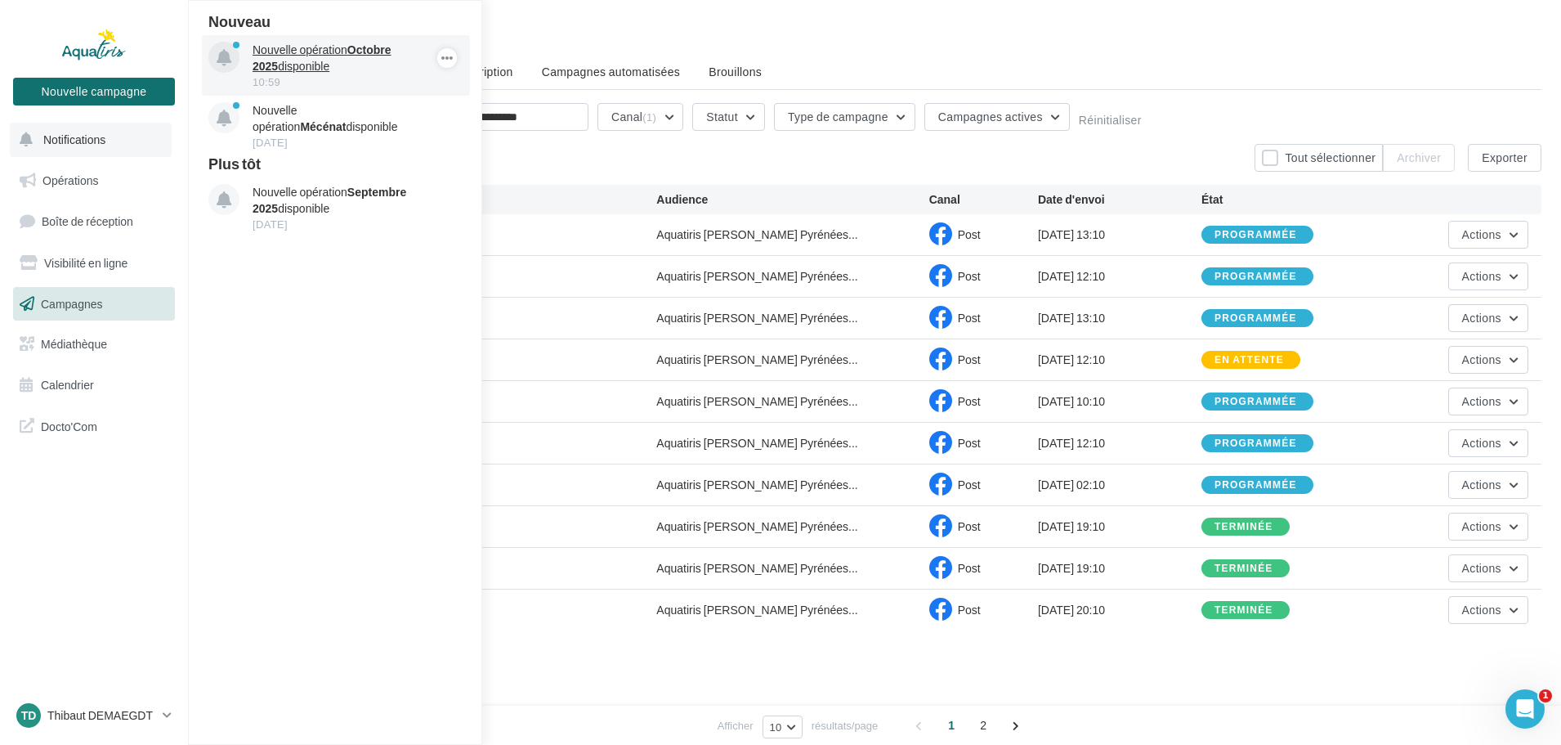
click at [350, 56] on p "Nouvelle opération Octobre 2025 disponible" at bounding box center [348, 58] width 190 height 33
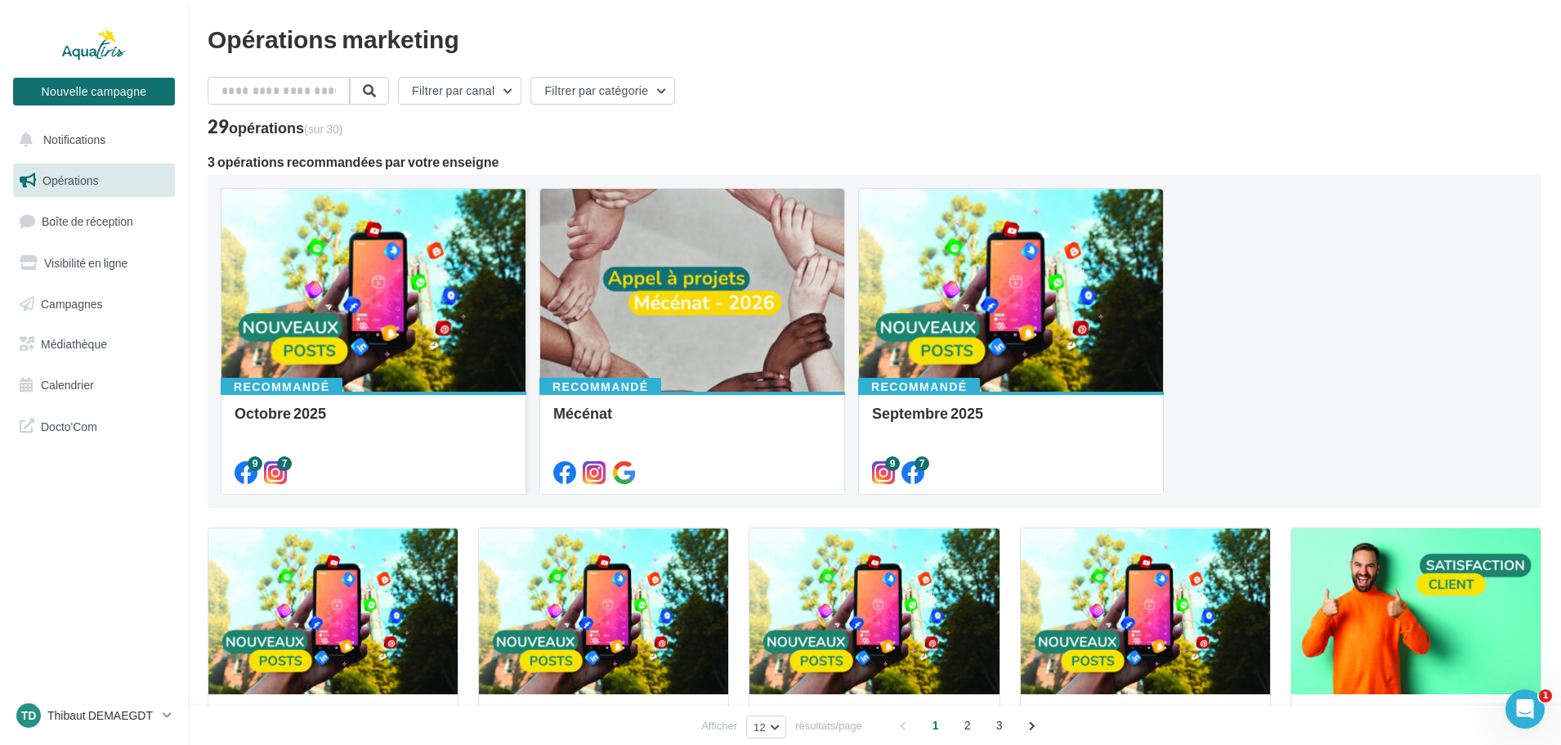
click at [394, 320] on div at bounding box center [373, 291] width 304 height 204
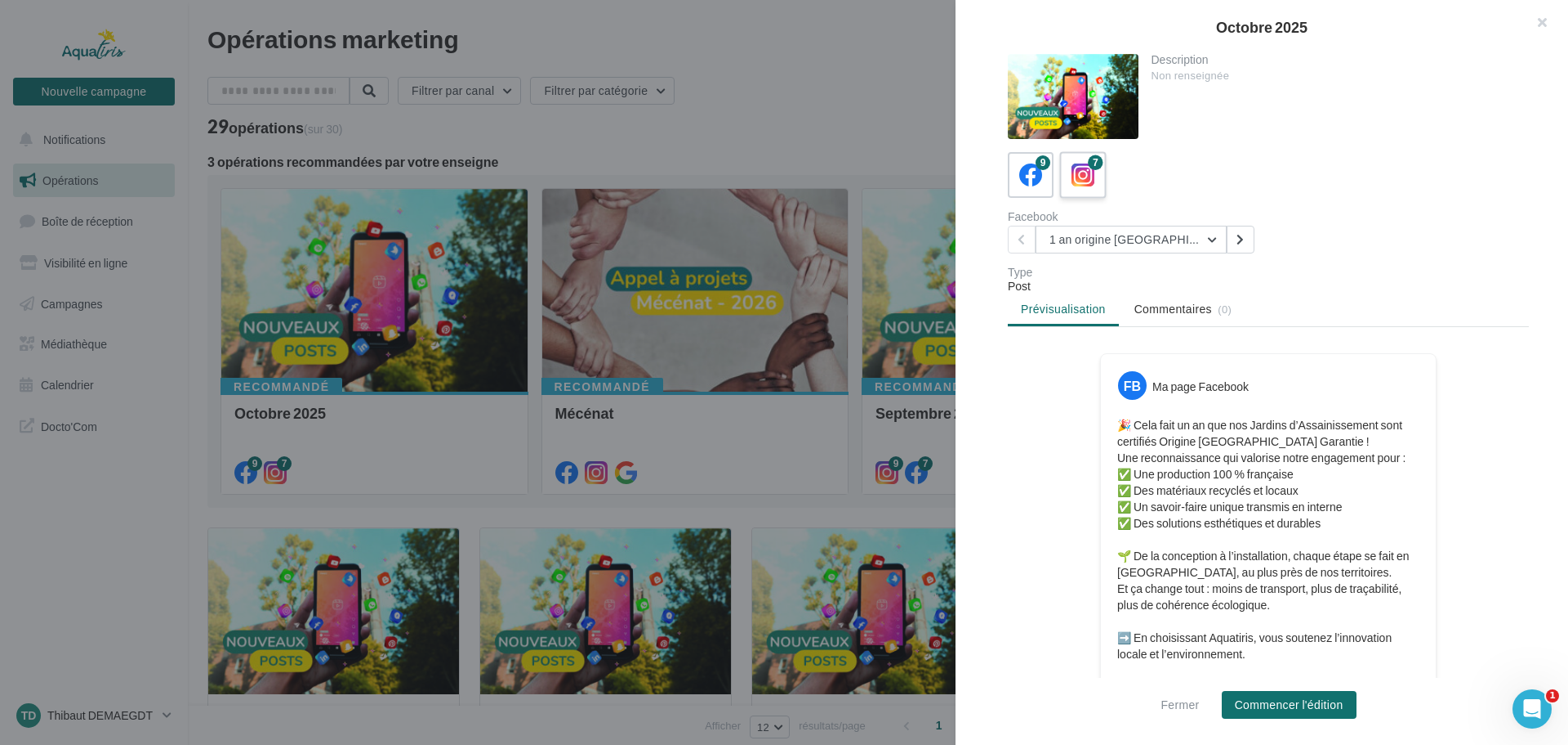
click at [1080, 181] on icon at bounding box center [1083, 175] width 24 height 24
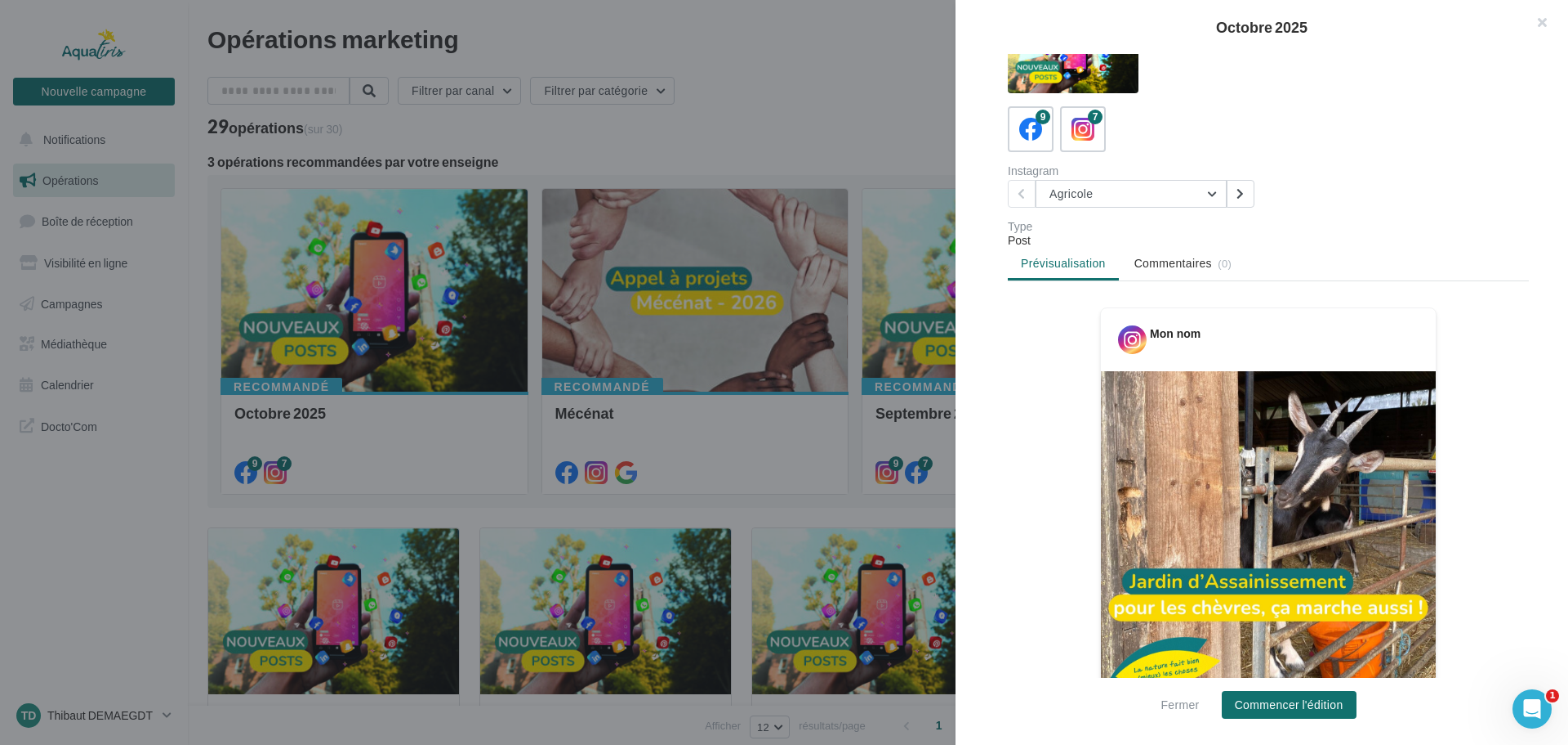
scroll to position [42, 0]
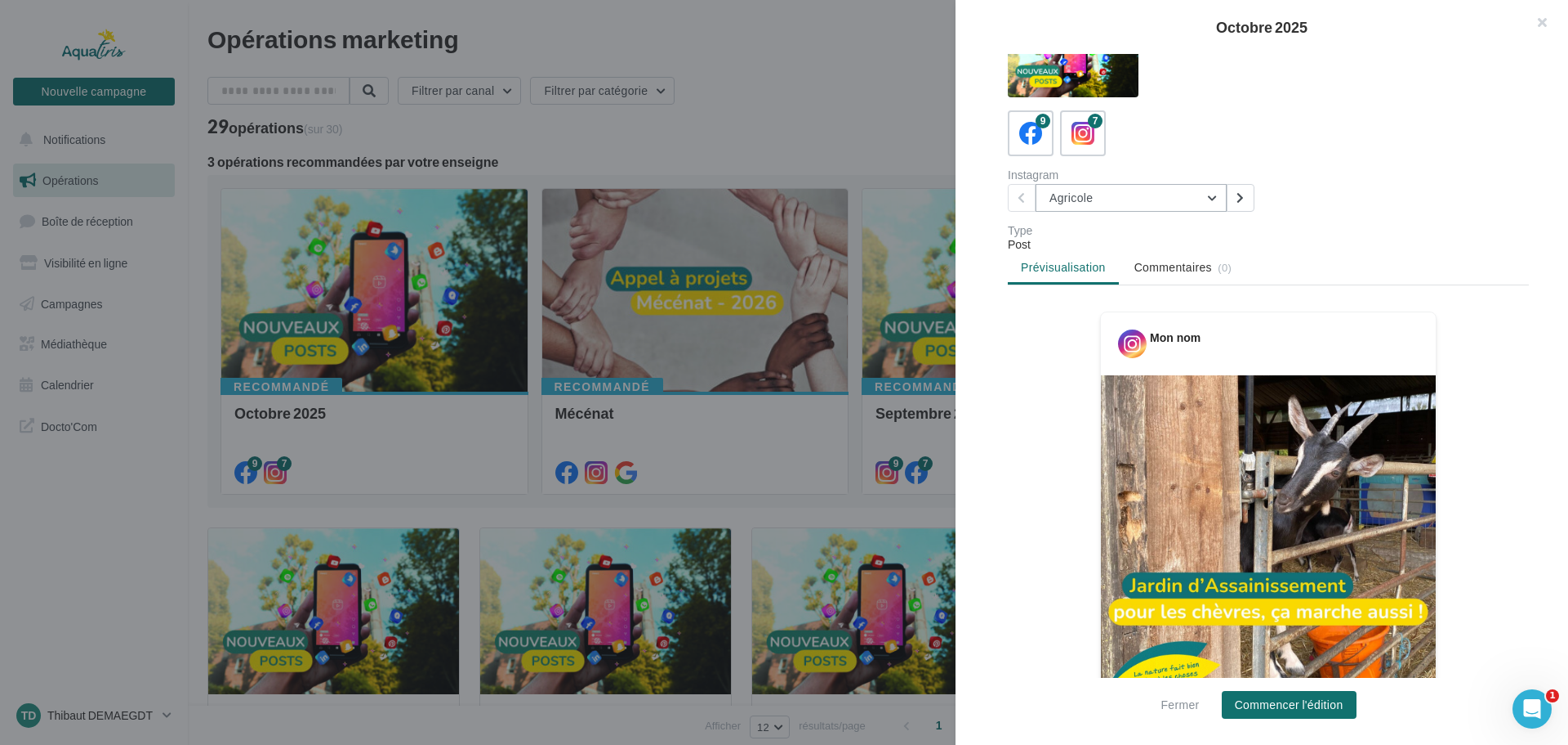
click at [1145, 195] on button "Agricole" at bounding box center [1130, 198] width 191 height 28
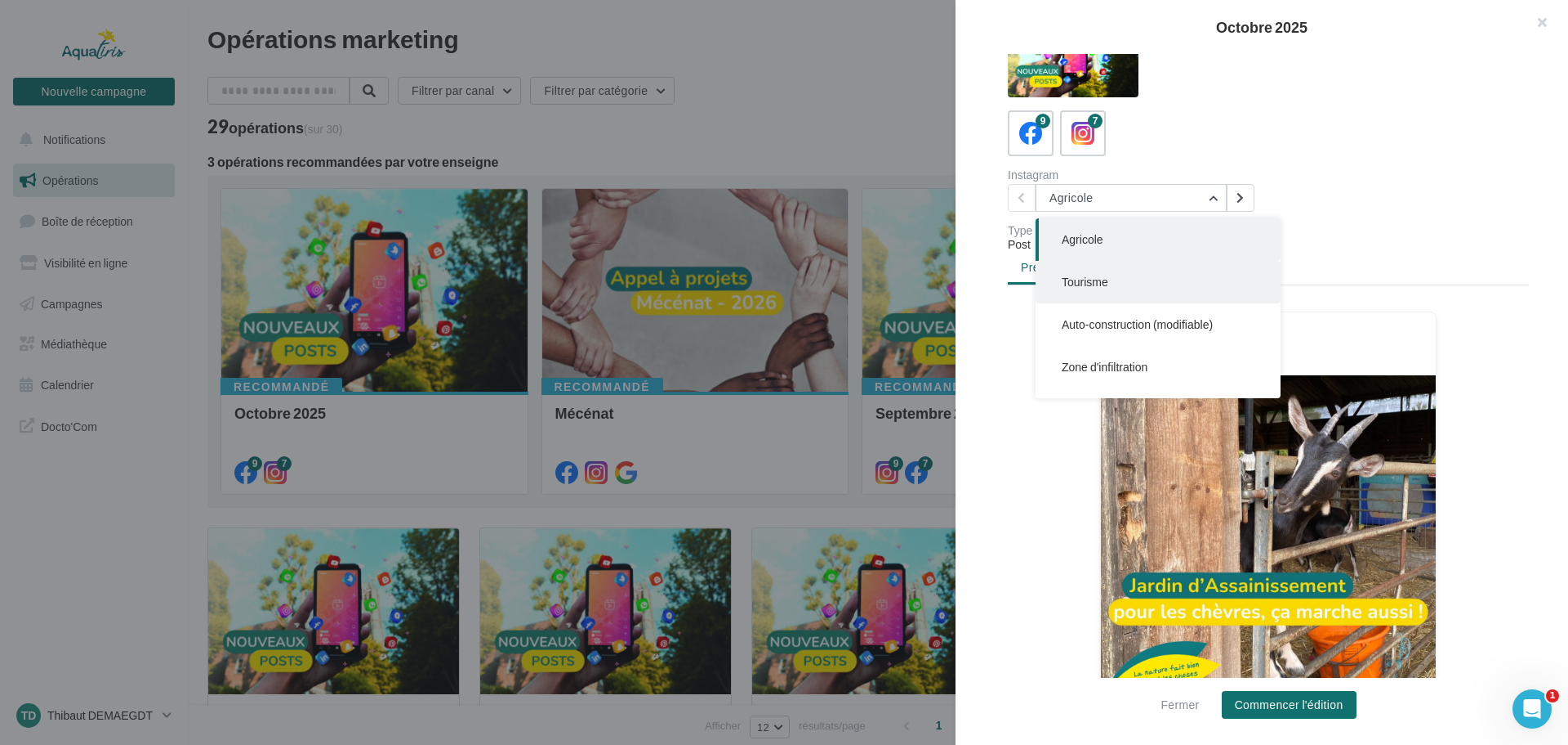
click at [1128, 294] on button "Tourisme" at bounding box center [1157, 282] width 245 height 42
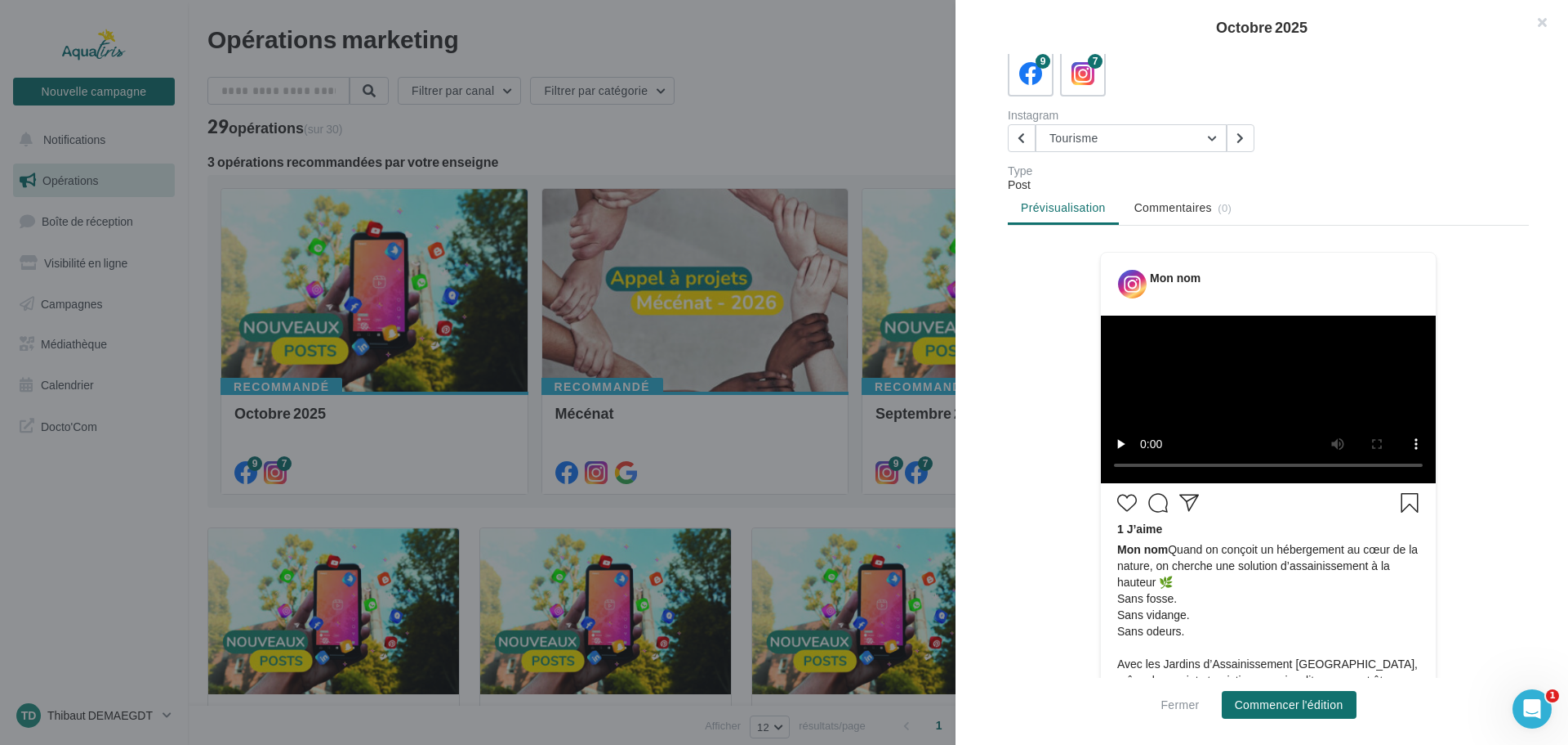
scroll to position [434, 0]
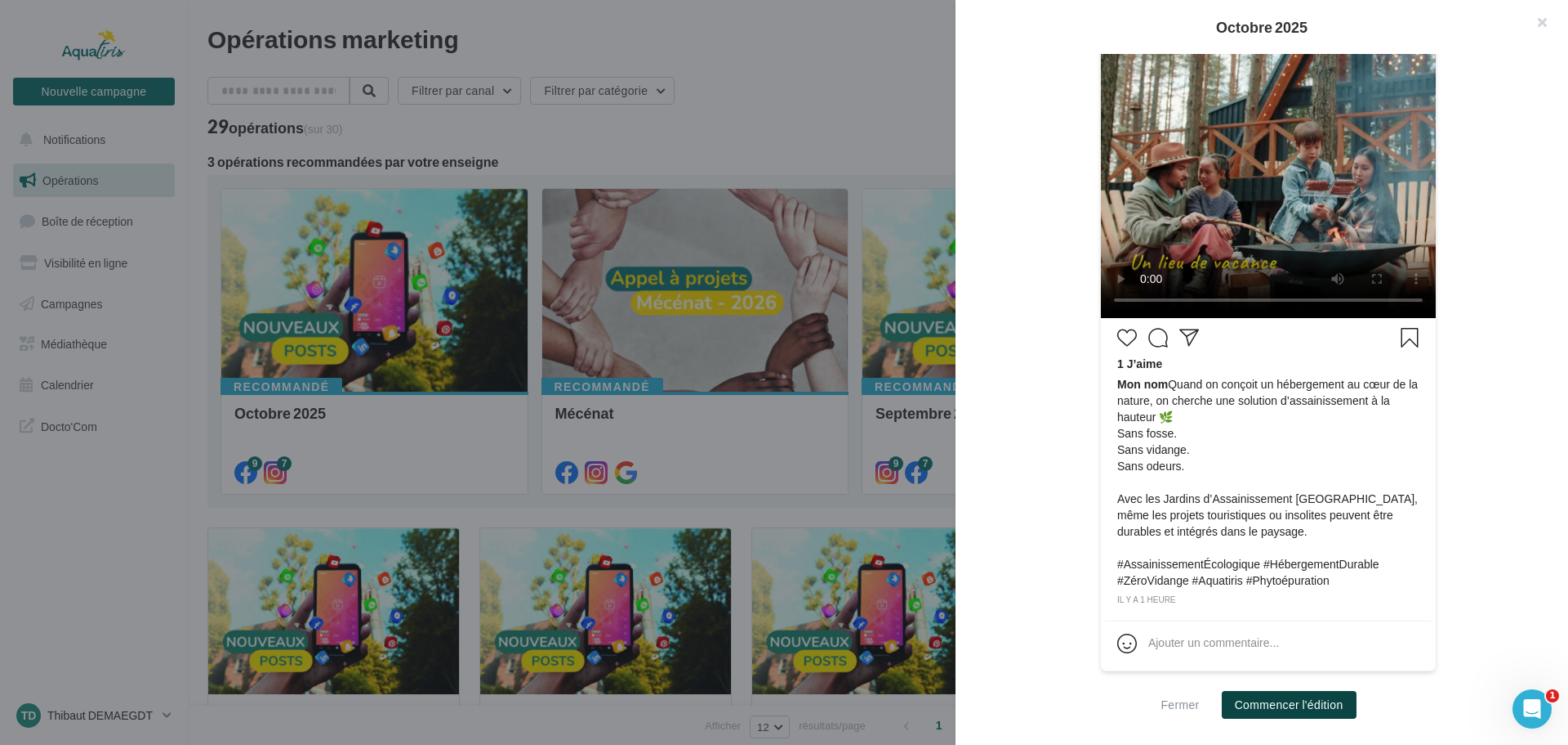
click at [1265, 700] on button "Commencer l'édition" at bounding box center [1289, 705] width 135 height 28
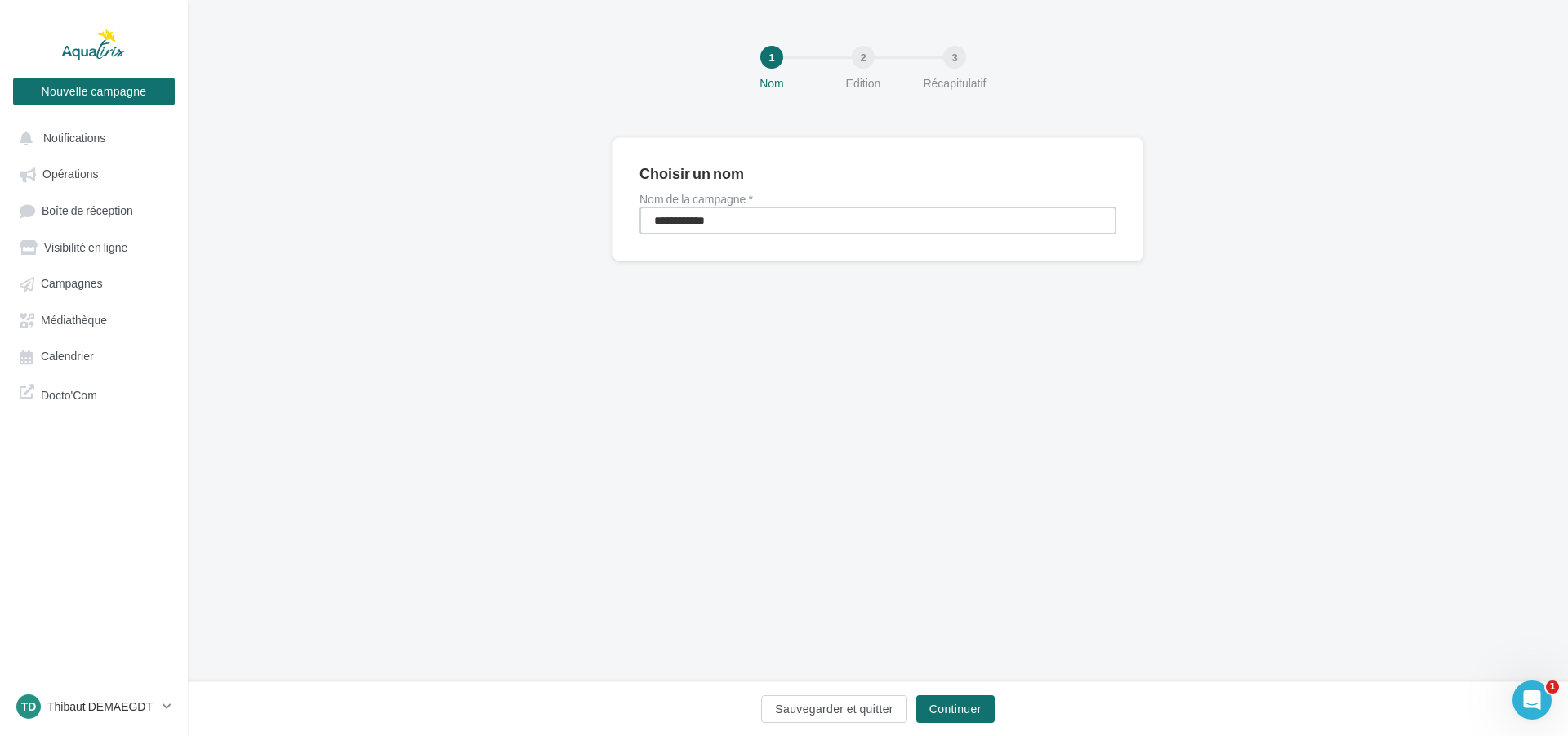
click at [746, 227] on input "**********" at bounding box center [877, 221] width 477 height 28
drag, startPoint x: 754, startPoint y: 221, endPoint x: 582, endPoint y: 237, distance: 172.7
click at [582, 235] on div "**********" at bounding box center [877, 225] width 1380 height 177
type input "********"
click at [963, 708] on button "Continuer" at bounding box center [955, 709] width 78 height 28
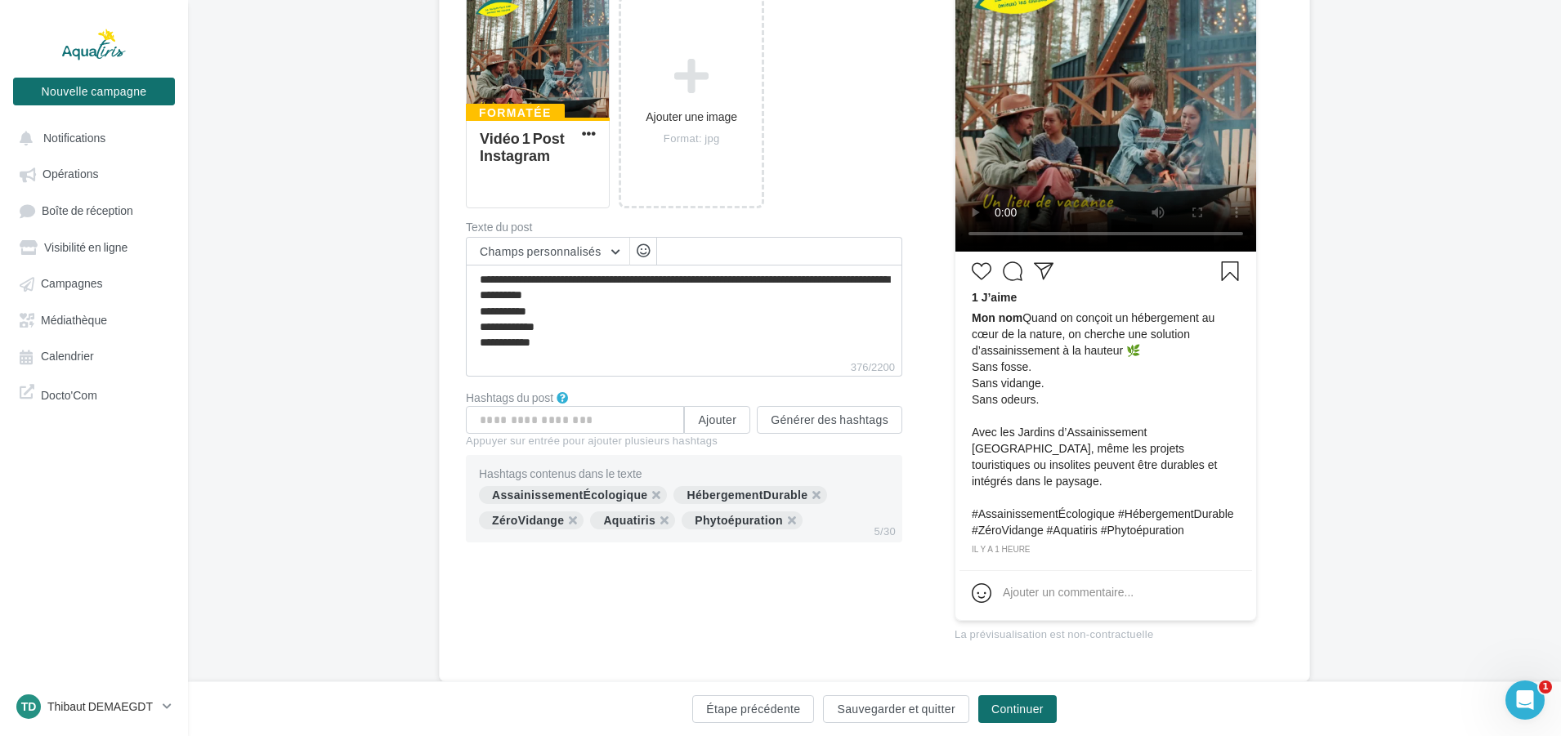
scroll to position [327, 0]
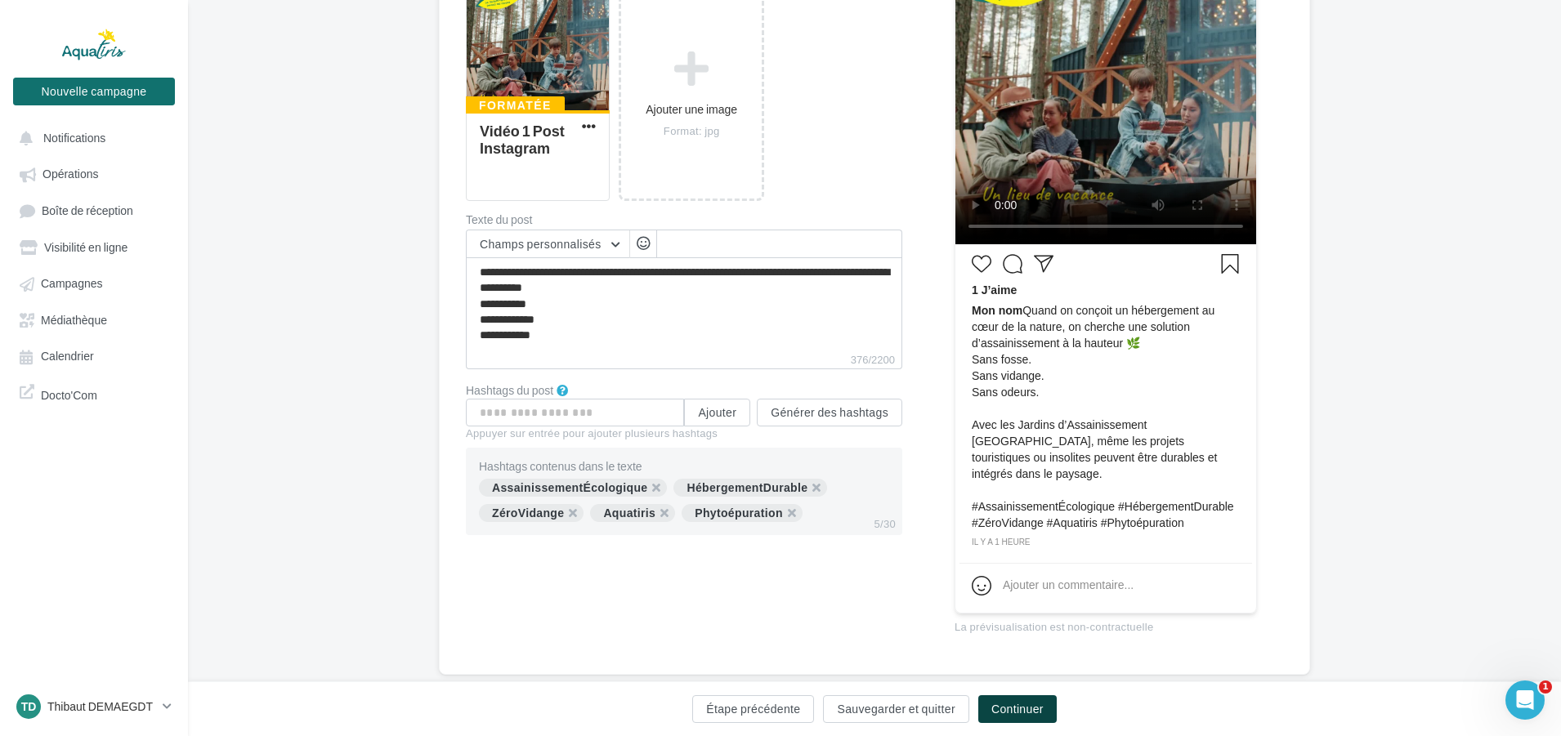
click at [1004, 701] on button "Continuer" at bounding box center [1017, 709] width 78 height 28
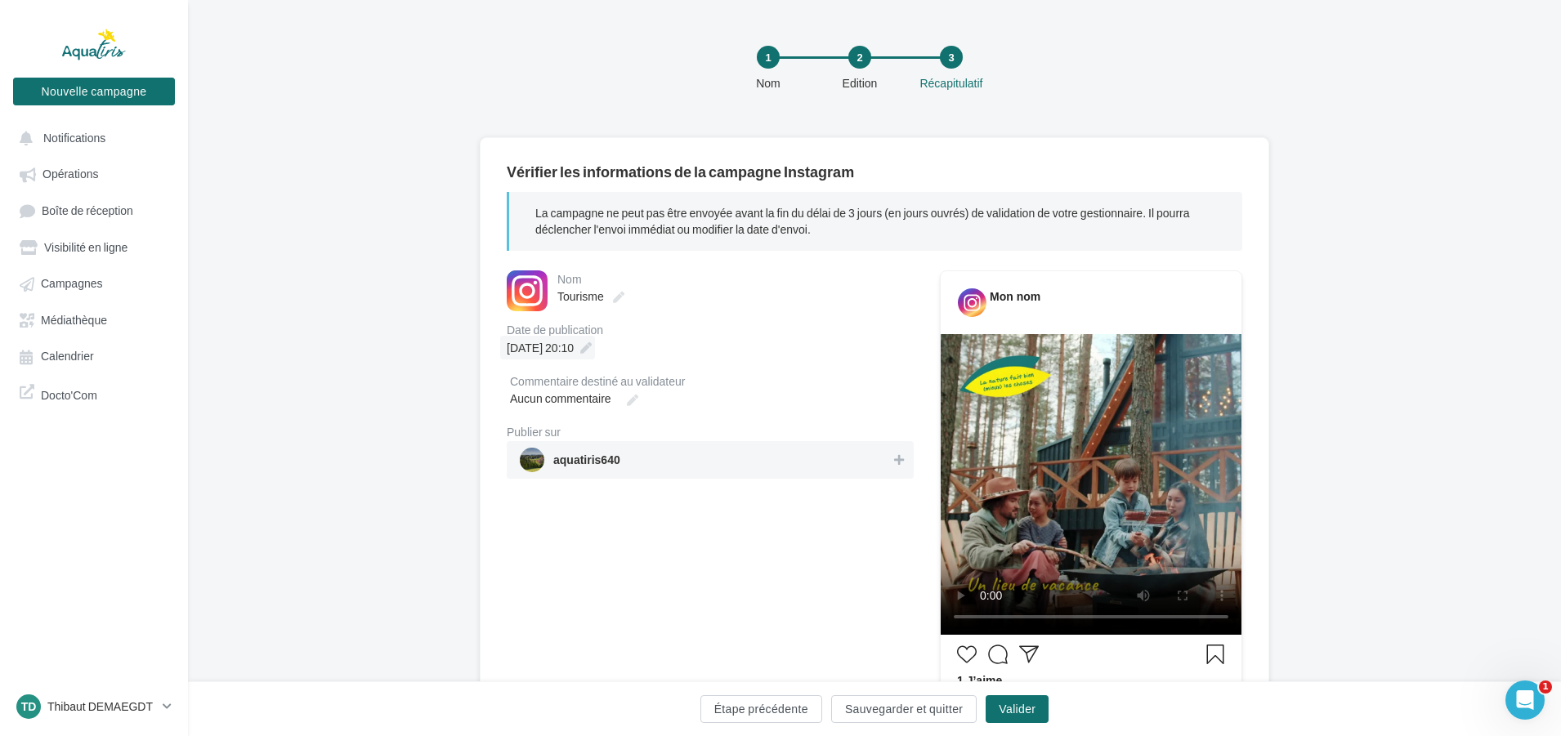
click at [592, 346] on icon at bounding box center [585, 347] width 11 height 11
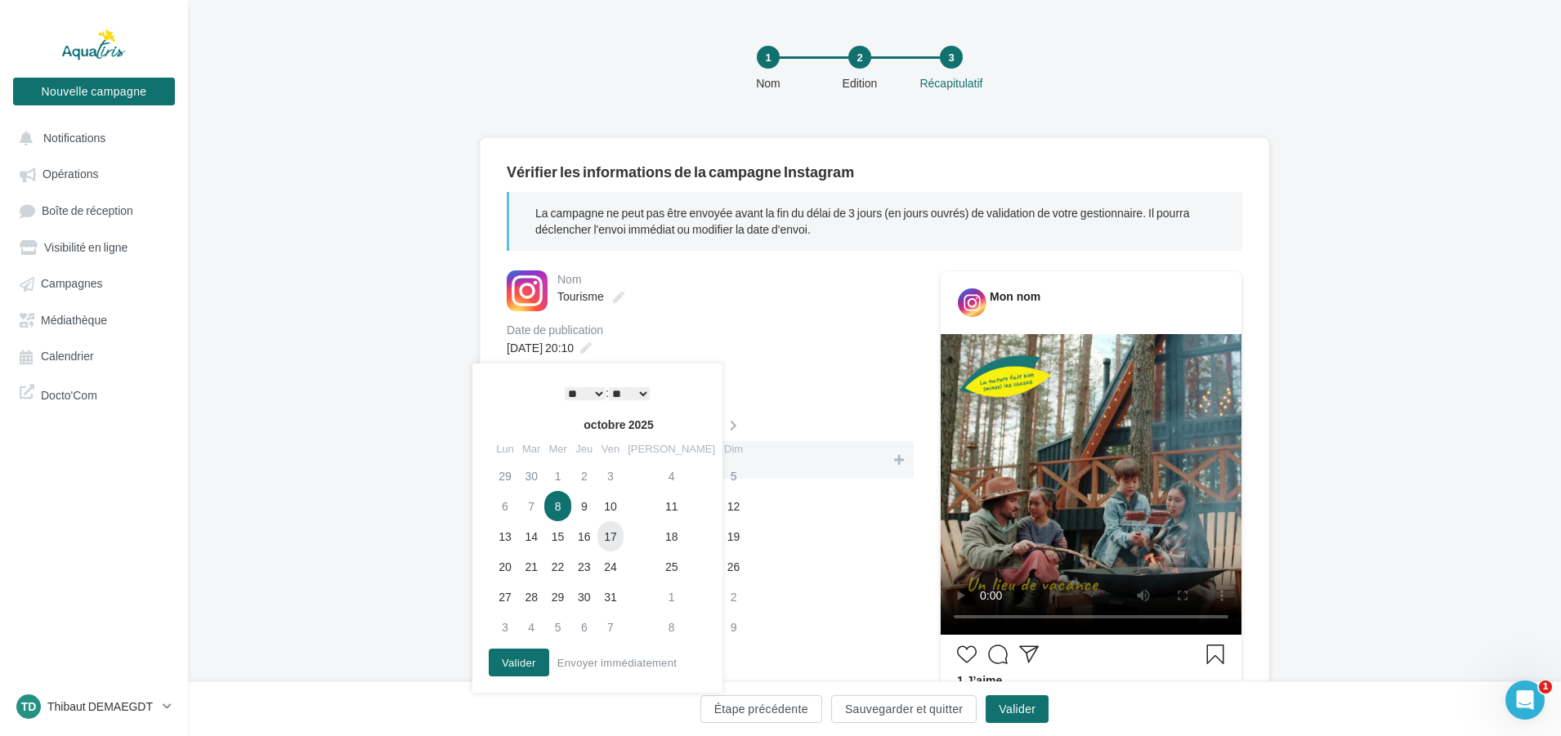
click at [624, 538] on td "17" at bounding box center [610, 536] width 26 height 30
click at [593, 391] on select "* * * * * * * * * * ** ** ** ** ** ** ** ** ** ** ** ** ** **" at bounding box center [585, 393] width 41 height 13
drag, startPoint x: 507, startPoint y: 665, endPoint x: 530, endPoint y: 677, distance: 25.6
click at [507, 666] on button "Valider" at bounding box center [519, 663] width 60 height 28
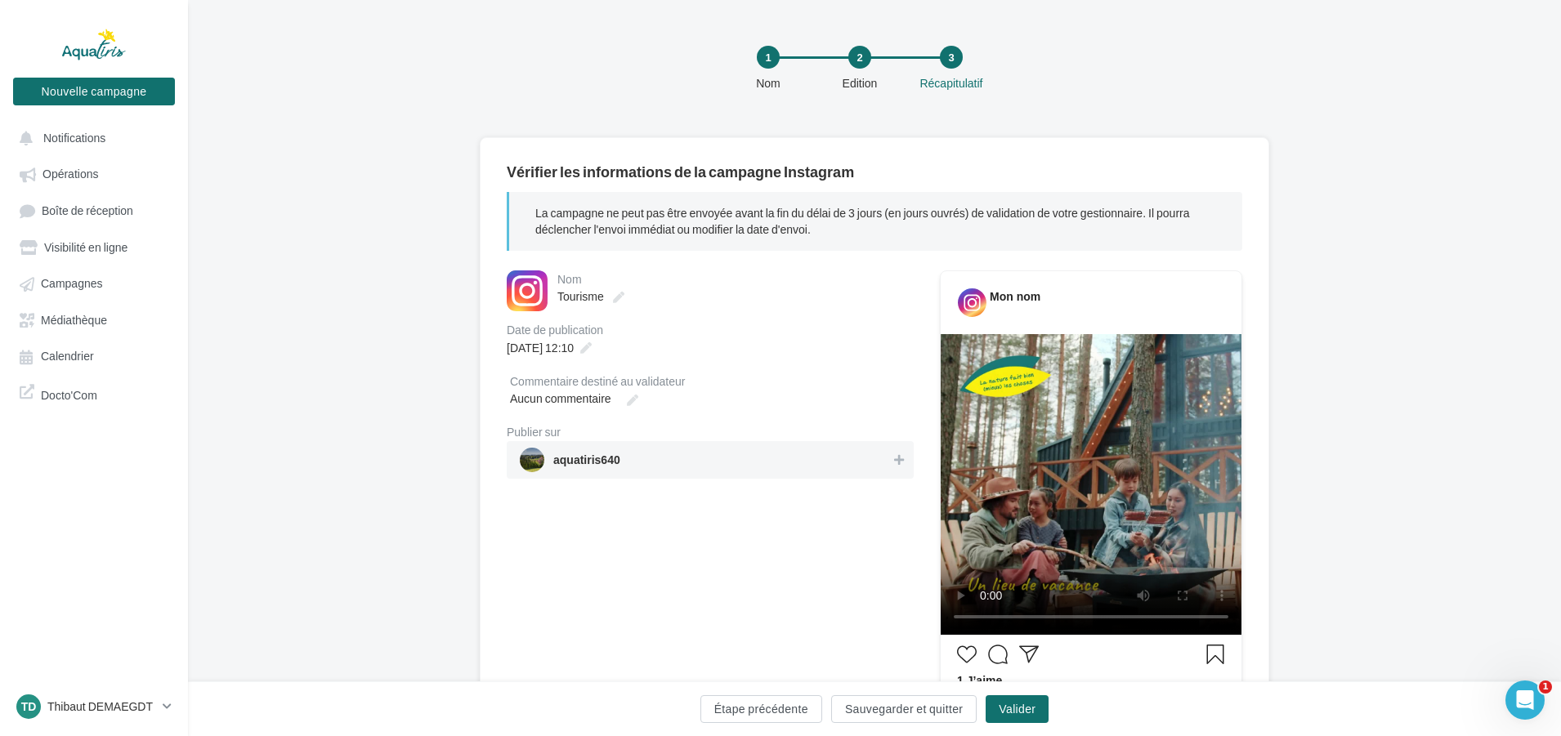
click at [656, 477] on div "Nom ******** Tourisme Date de publication 17/10/2025 à 12:10 Commentaire destin…" at bounding box center [710, 655] width 407 height 768
click at [660, 467] on span "aquatiris640" at bounding box center [705, 460] width 371 height 25
click at [995, 714] on button "Valider" at bounding box center [1017, 709] width 63 height 28
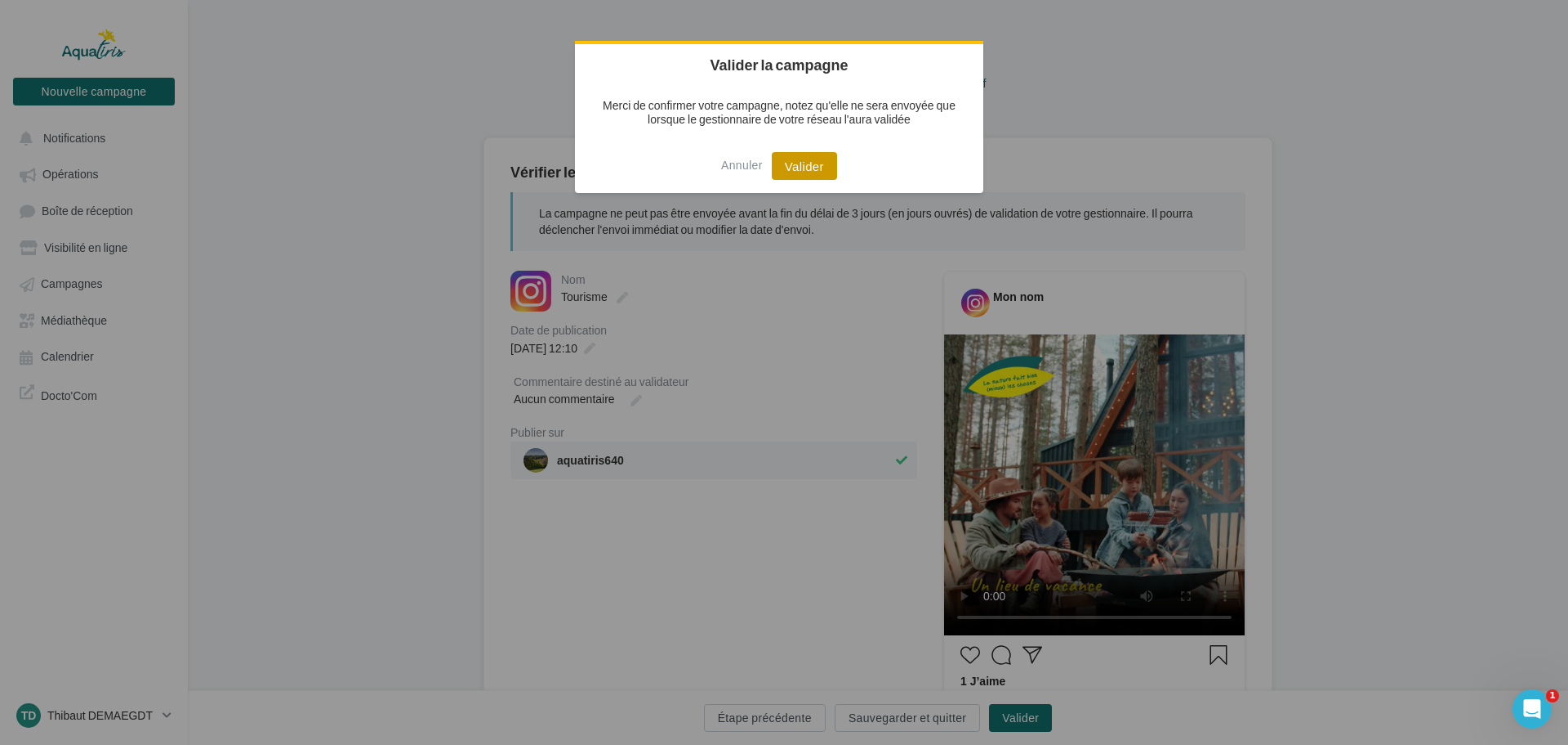
click at [806, 178] on button "Valider" at bounding box center [803, 166] width 65 height 28
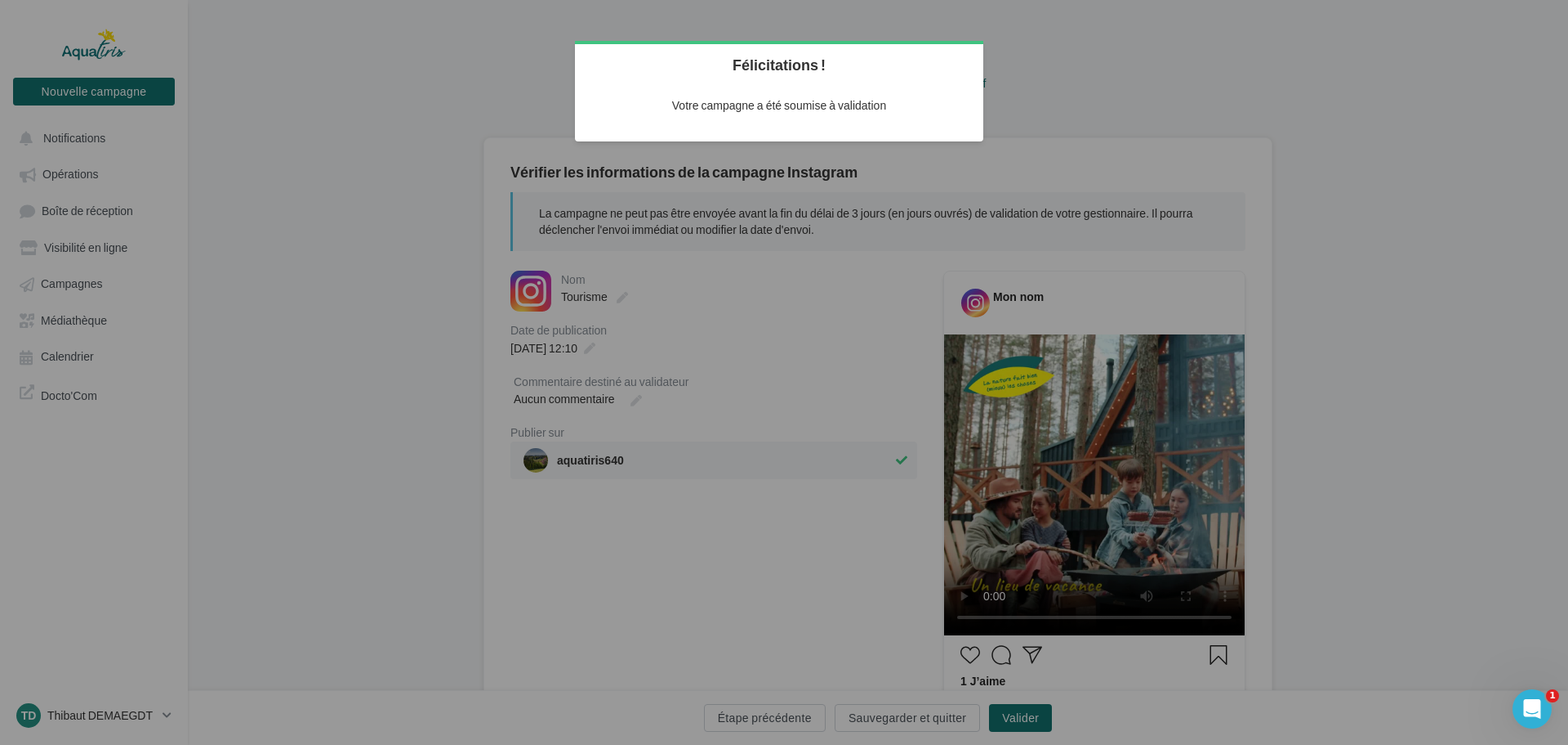
click at [391, 293] on div at bounding box center [784, 372] width 1568 height 745
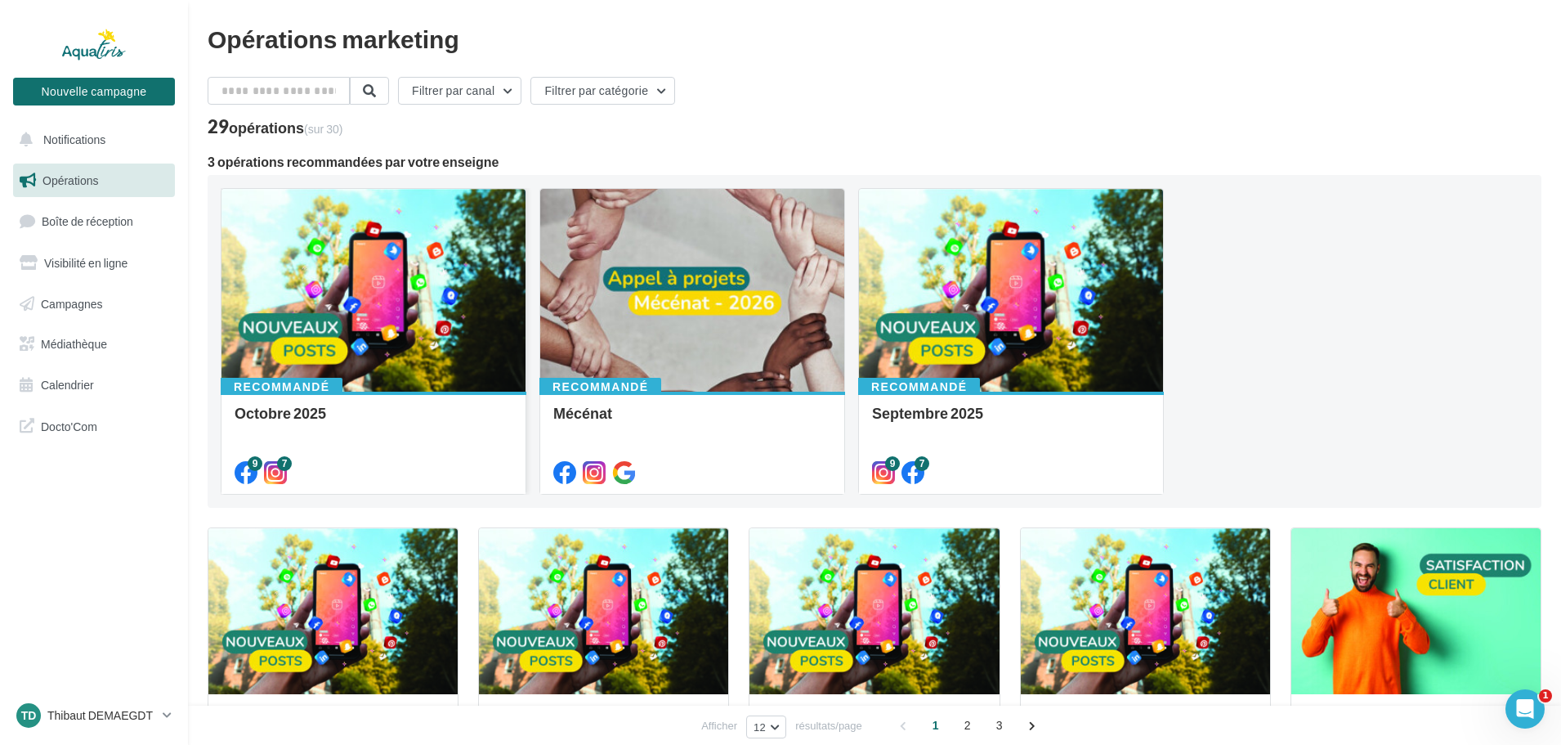
click at [425, 331] on div at bounding box center [373, 291] width 304 height 204
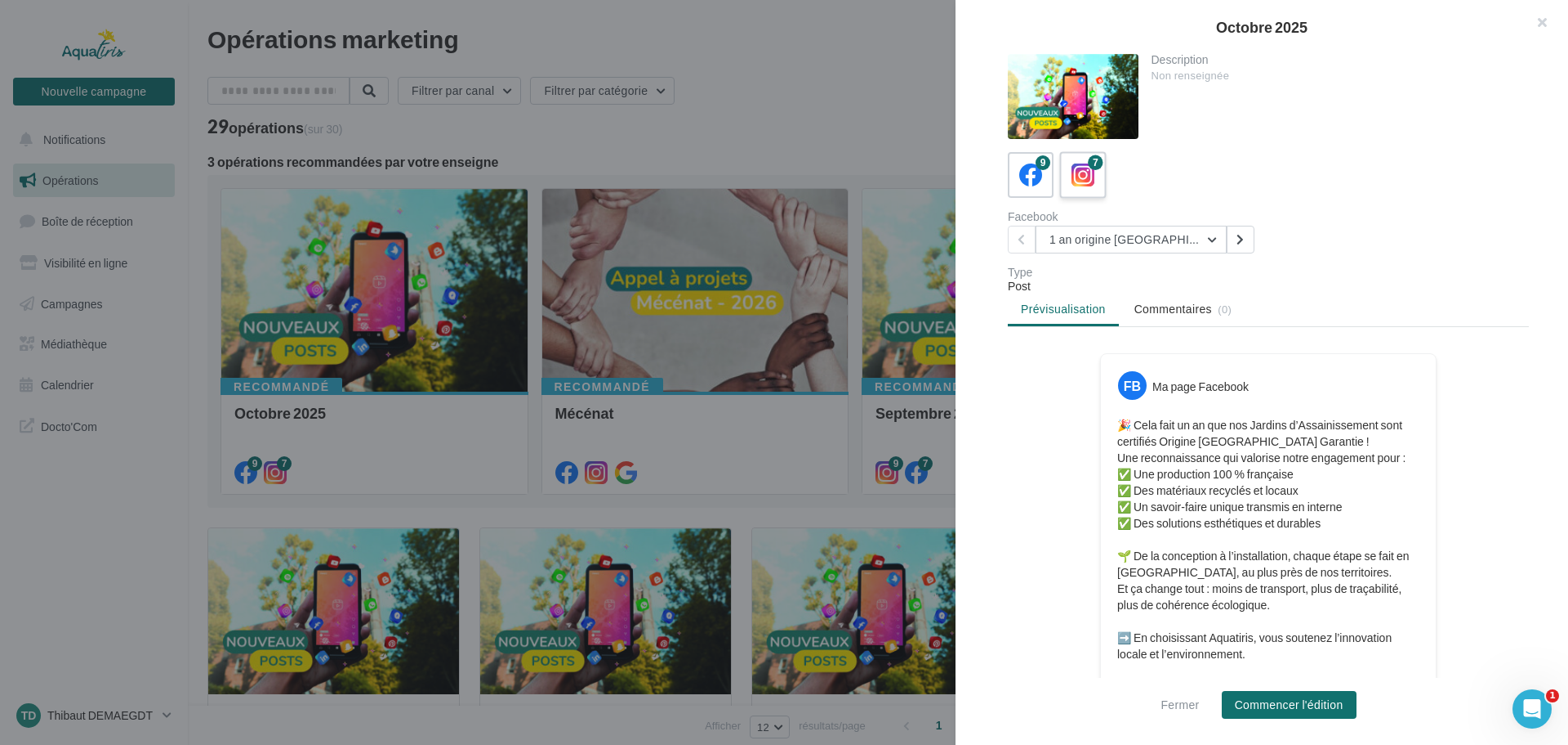
click at [1100, 172] on label "7" at bounding box center [1082, 174] width 47 height 47
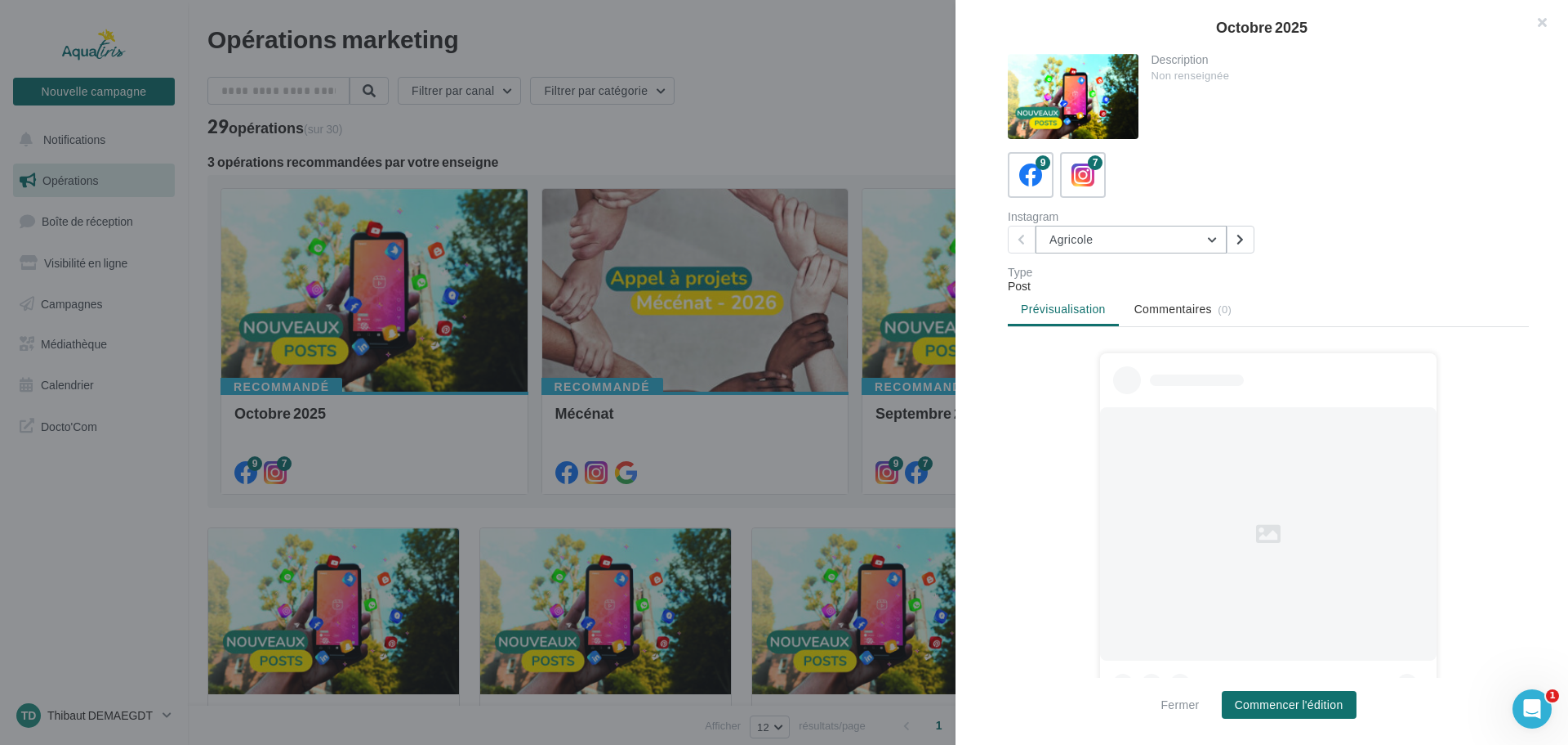
click at [1133, 244] on button "Agricole" at bounding box center [1130, 240] width 191 height 28
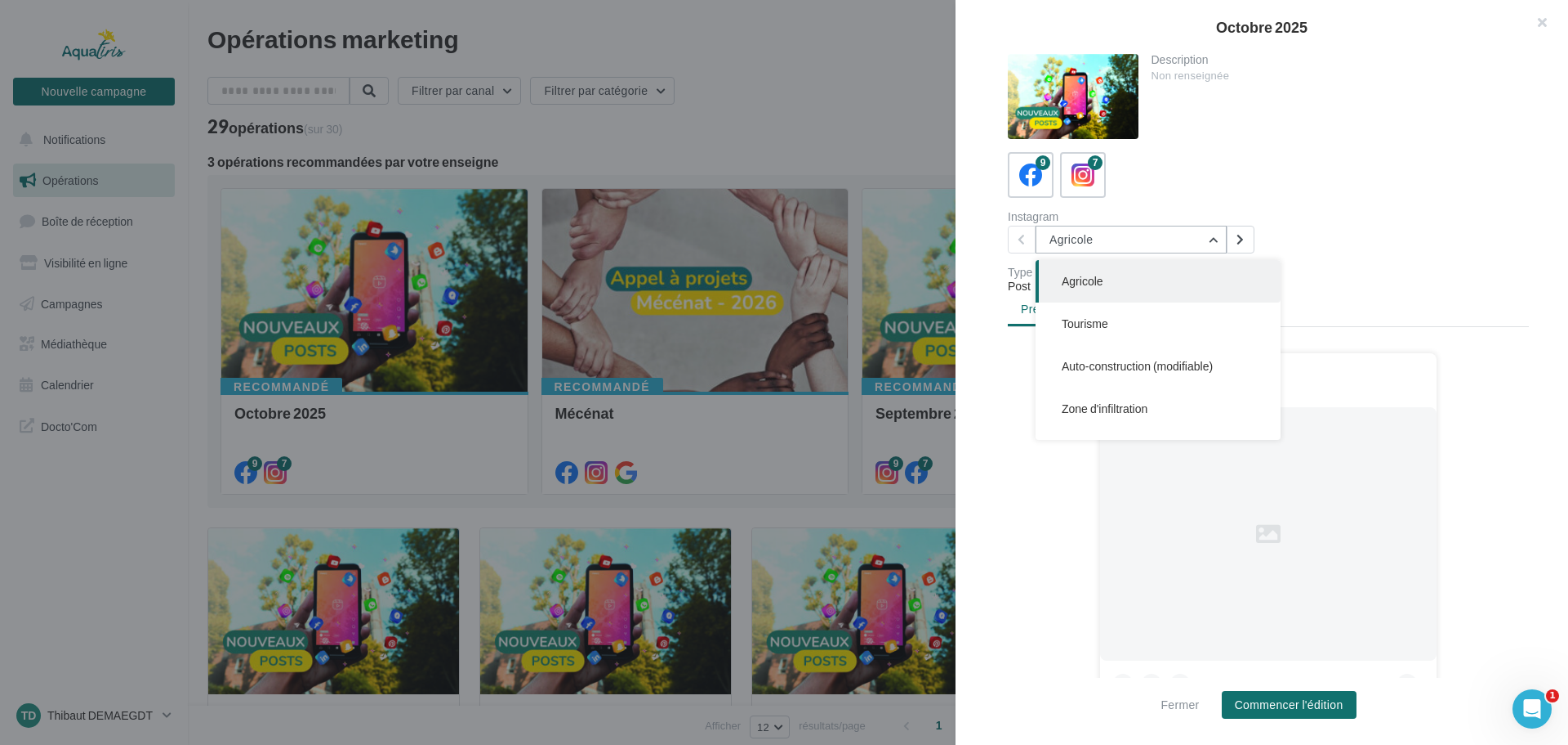
click at [1133, 245] on button "Agricole" at bounding box center [1130, 240] width 191 height 28
